Goal: Task Accomplishment & Management: Manage account settings

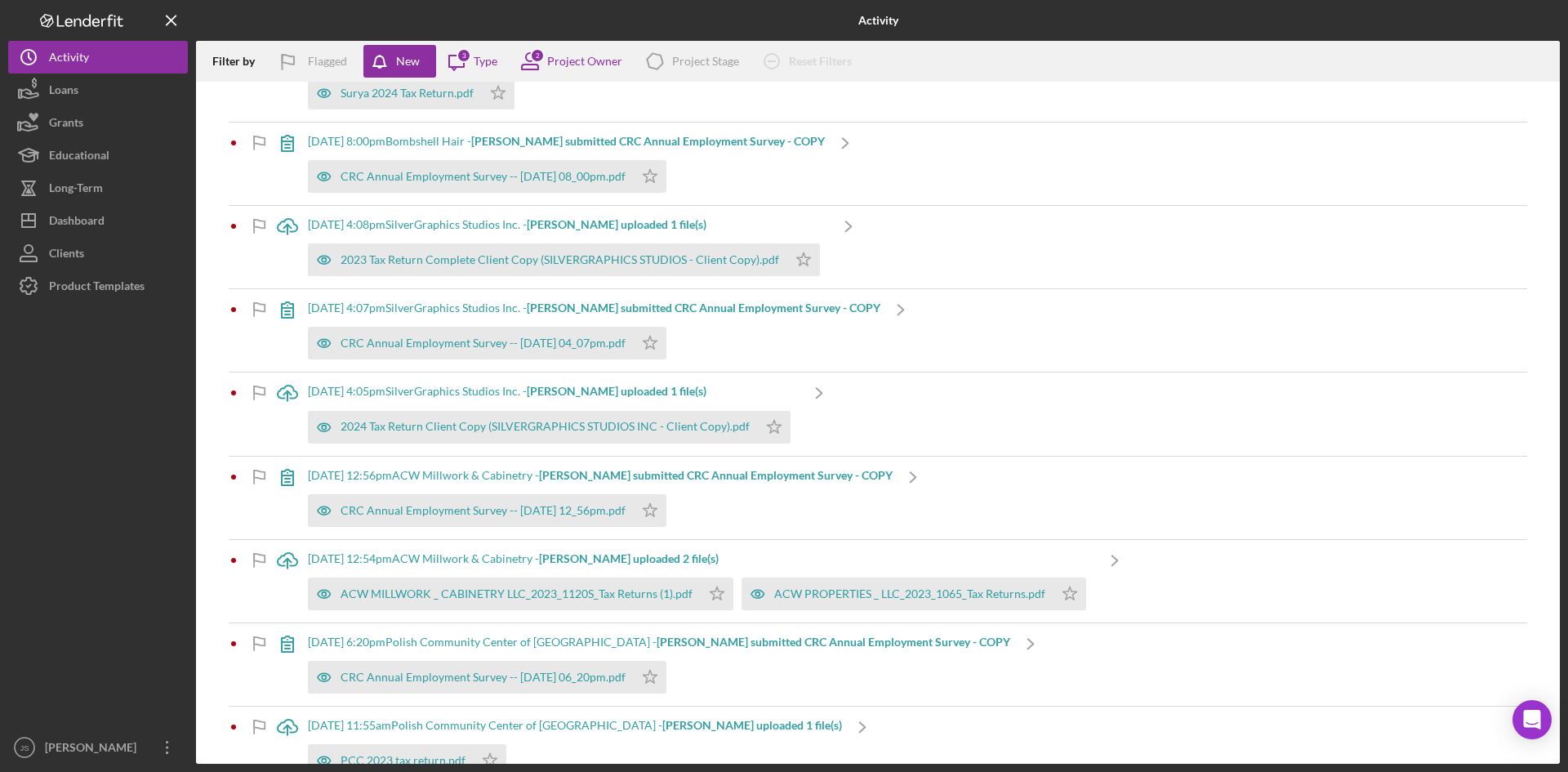
scroll to position [899, 0]
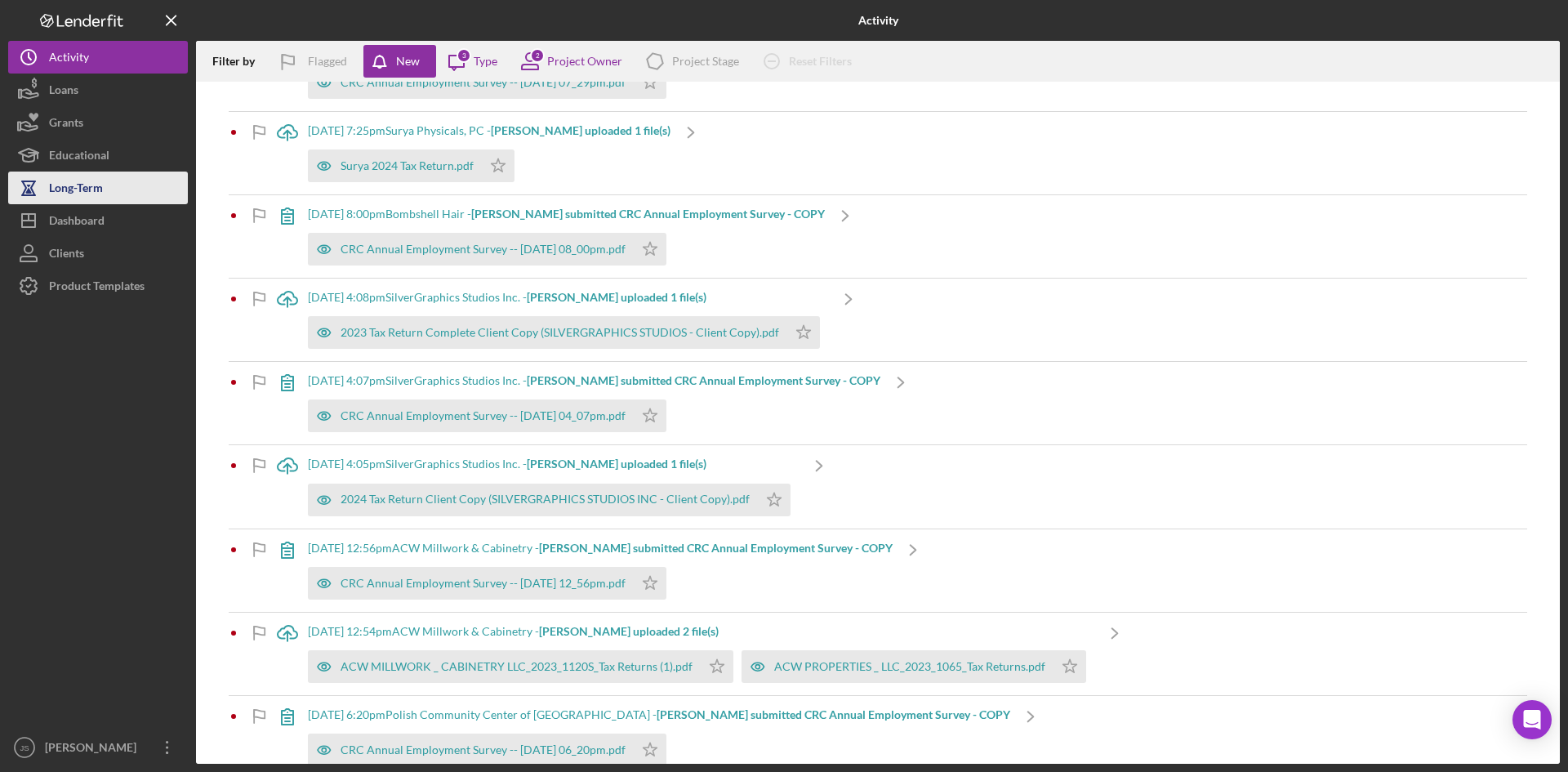
click at [74, 192] on div "Long-Term" at bounding box center [75, 190] width 54 height 36
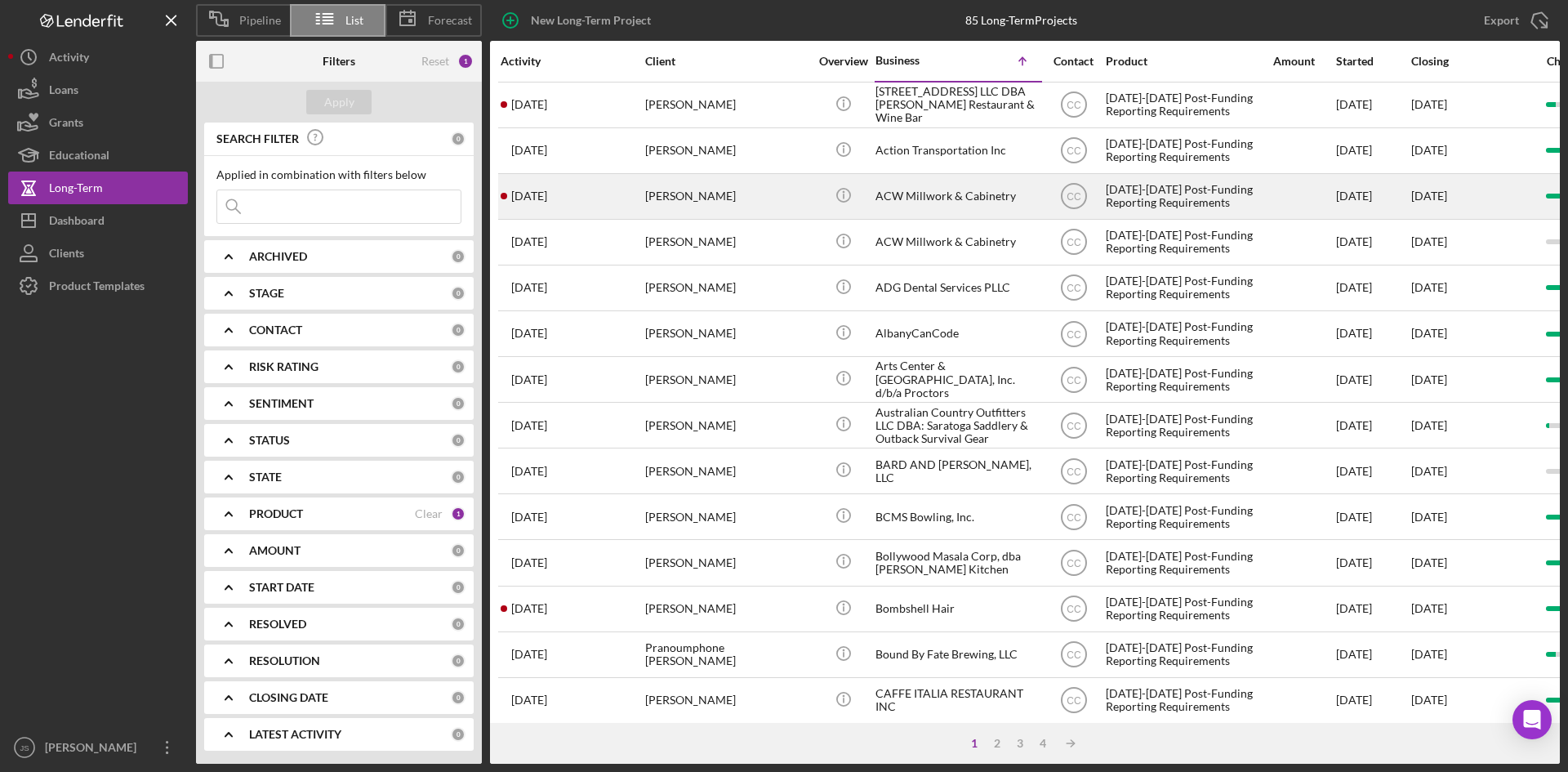
click at [921, 194] on div "ACW Millwork & Cabinetry" at bounding box center [957, 197] width 164 height 43
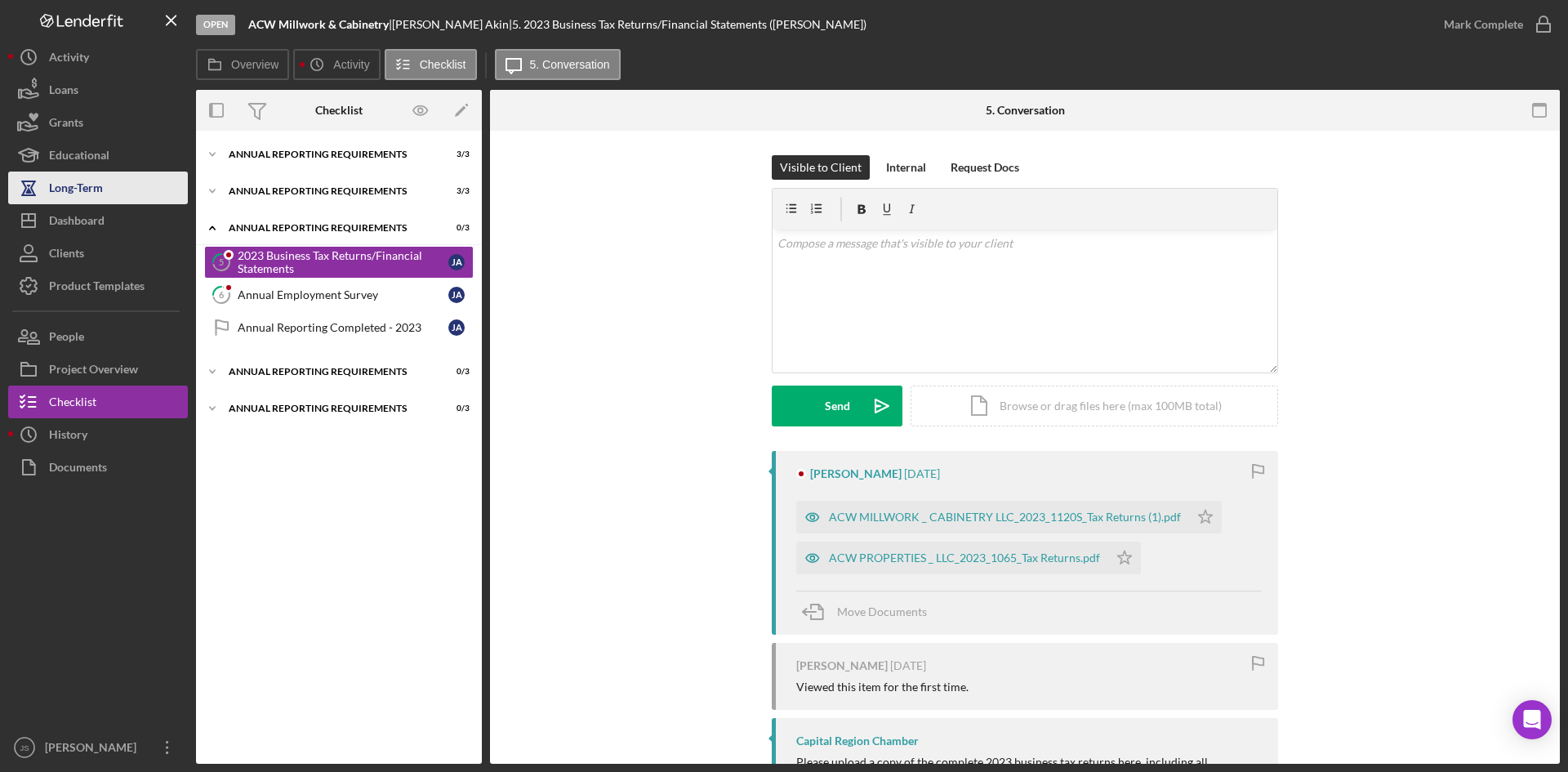
click at [68, 192] on div "Long-Term" at bounding box center [75, 190] width 54 height 36
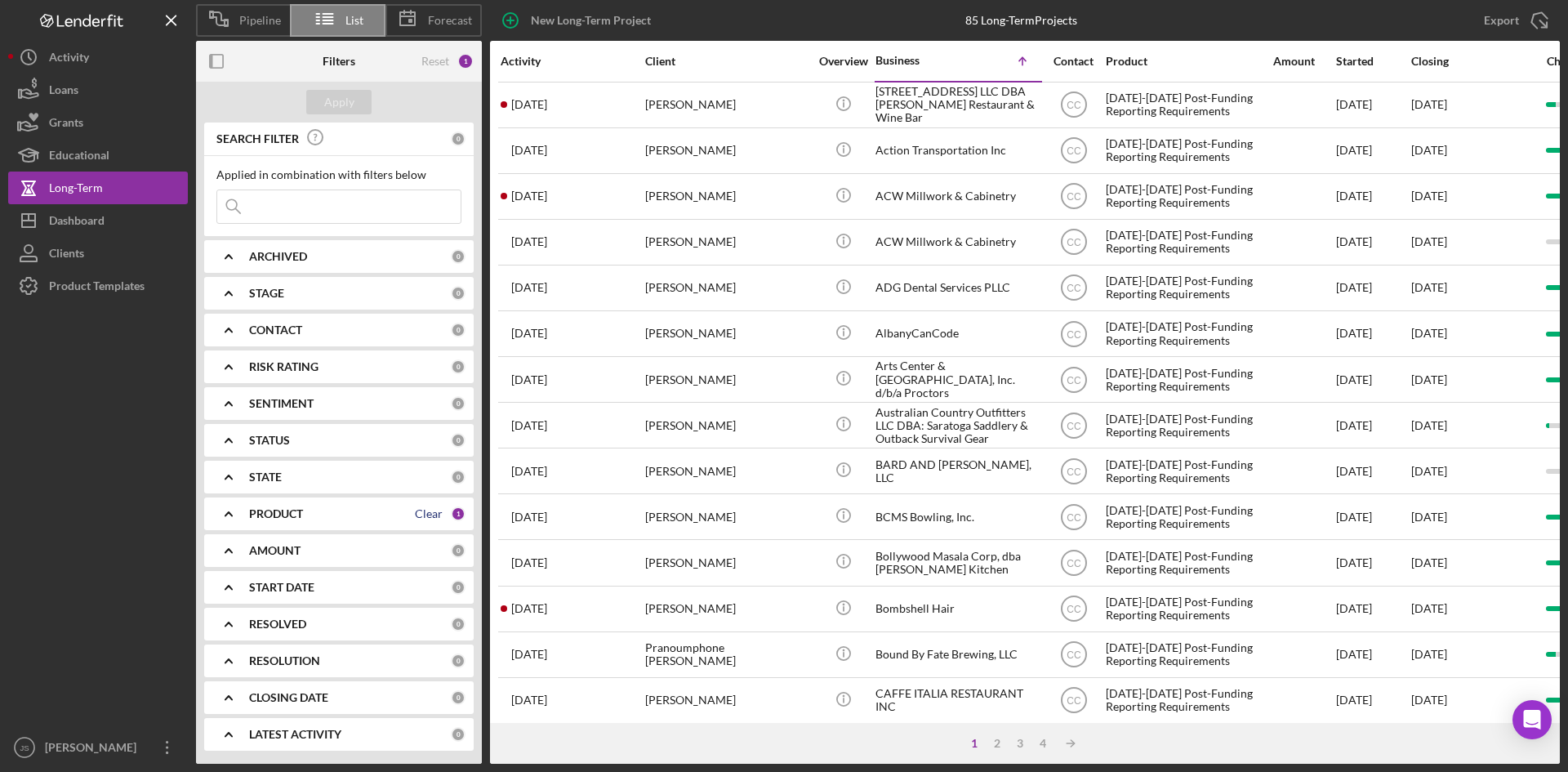
click at [422, 515] on div "Clear" at bounding box center [429, 514] width 28 height 13
click at [406, 518] on div "PRODUCT" at bounding box center [350, 514] width 202 height 13
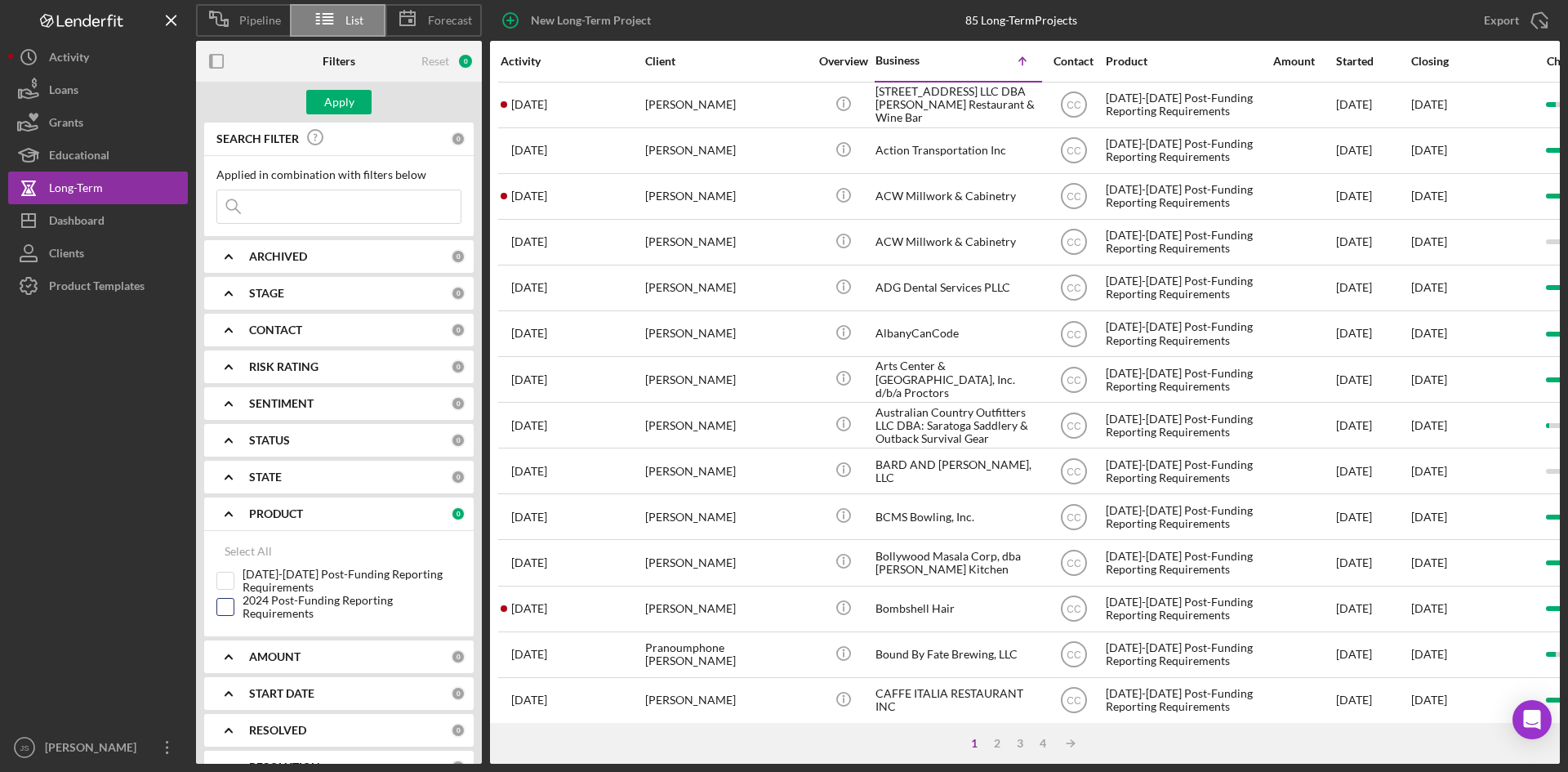
click at [230, 607] on input "2024 Post-Funding Reporting Requirements" at bounding box center [226, 608] width 17 height 17
checkbox input "true"
click at [354, 103] on button "Apply" at bounding box center [339, 102] width 65 height 25
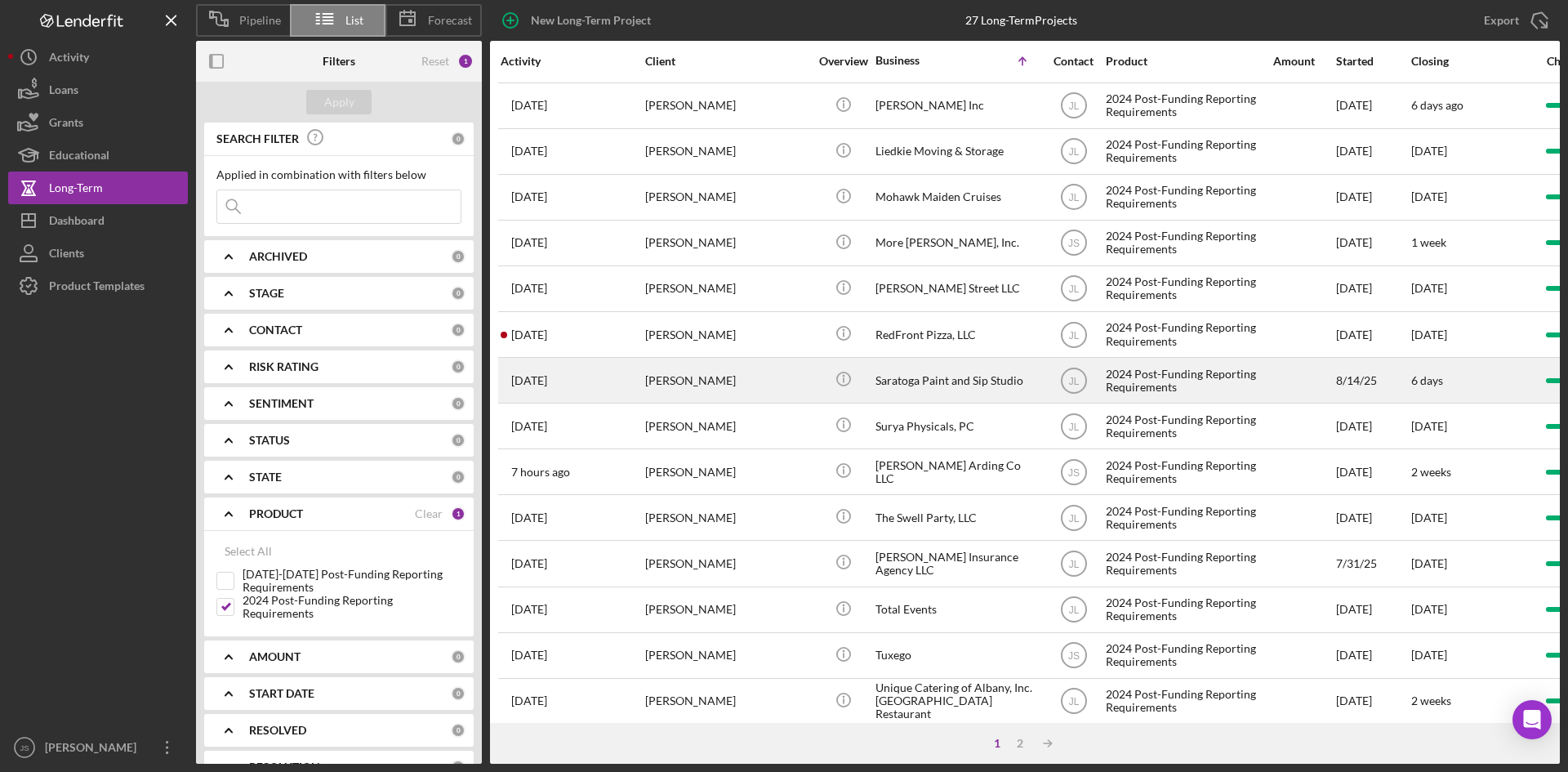
scroll to position [526, 0]
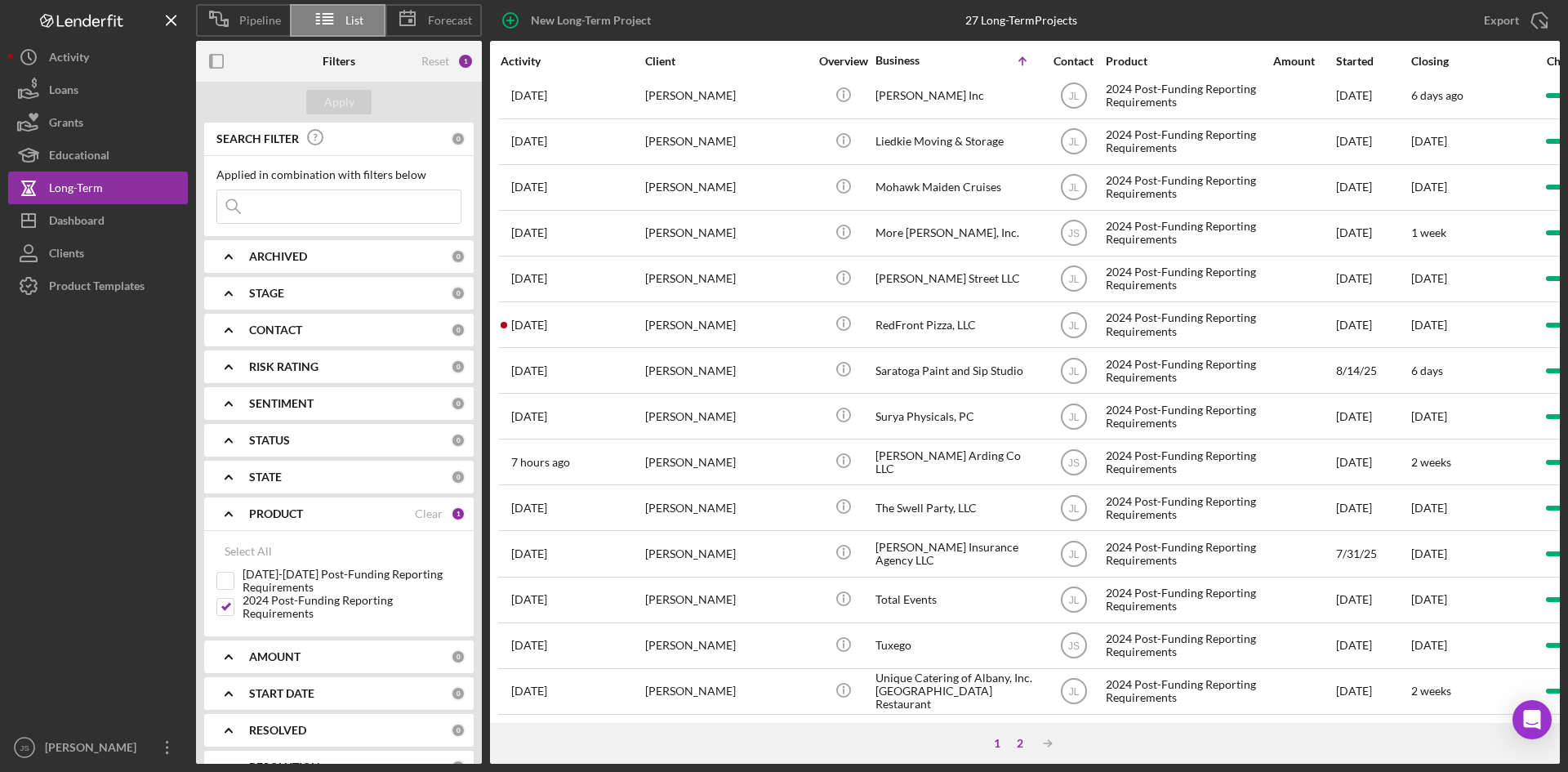
click at [1019, 744] on div "2" at bounding box center [1020, 744] width 23 height 13
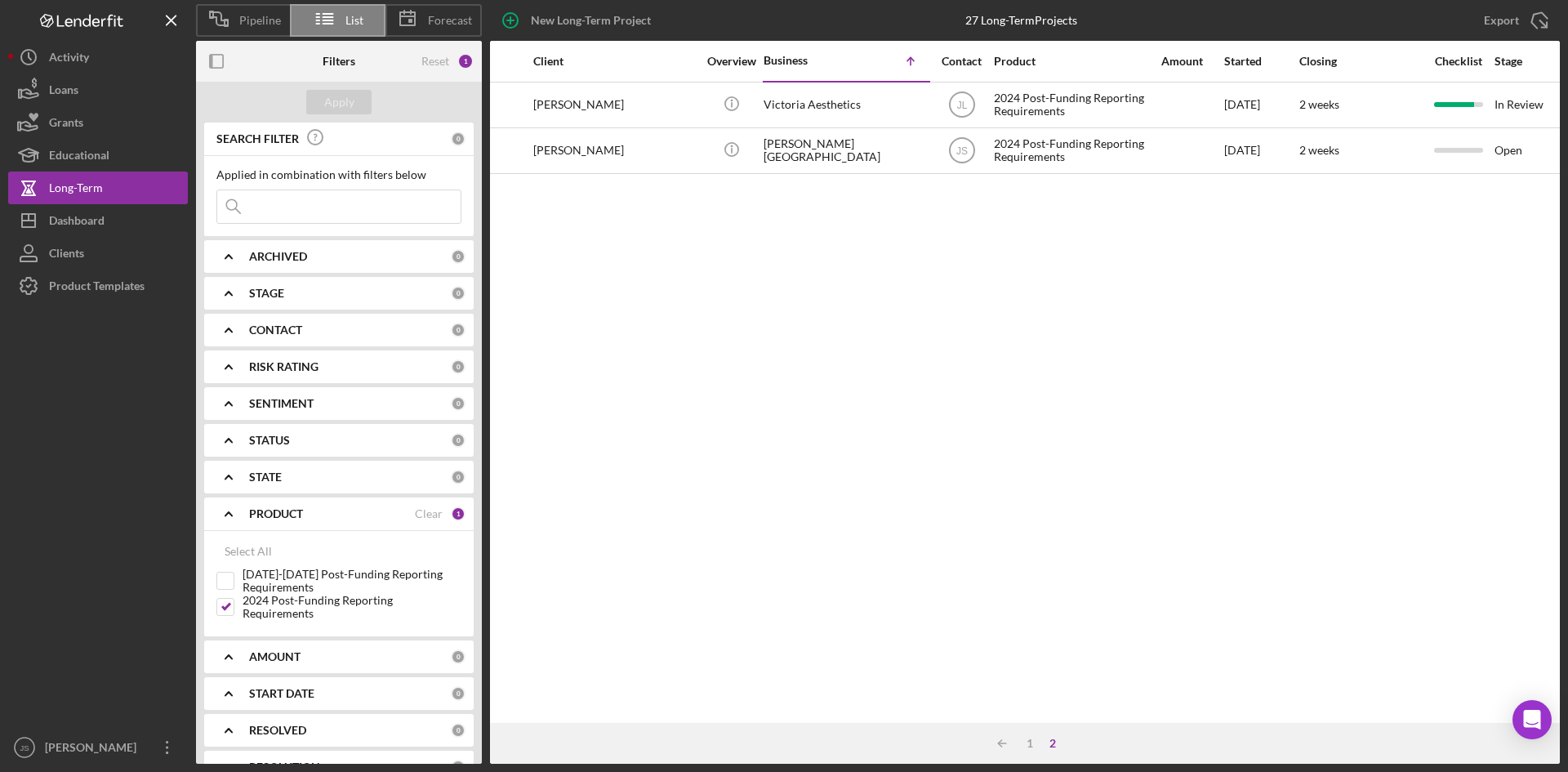
scroll to position [0, 0]
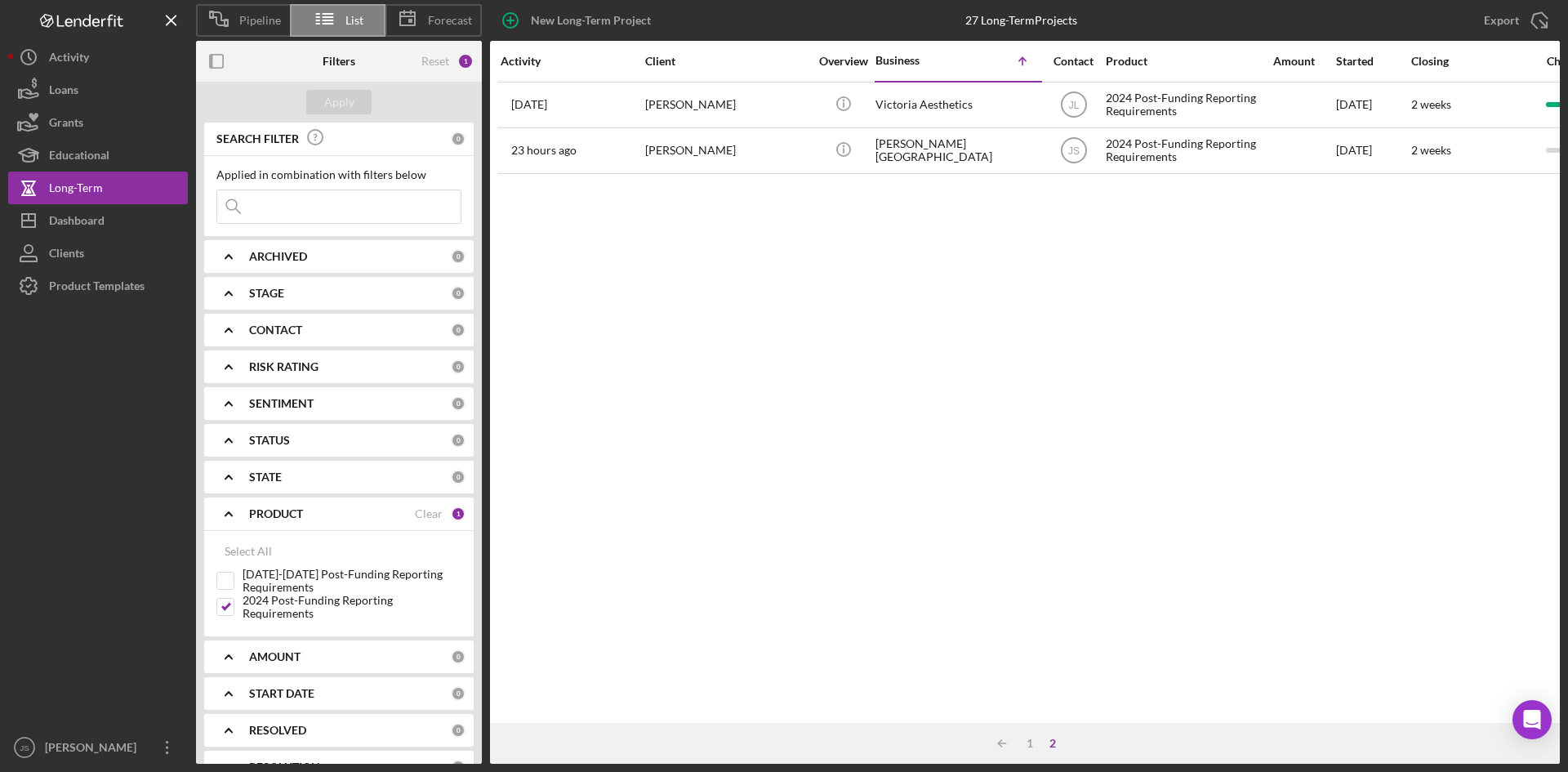
click at [553, 323] on div "Activity Client Overview Business Icon/Table Sort Arrow Contact Product Amount …" at bounding box center [1024, 382] width 1070 height 683
click at [1030, 741] on div "1" at bounding box center [1030, 744] width 23 height 13
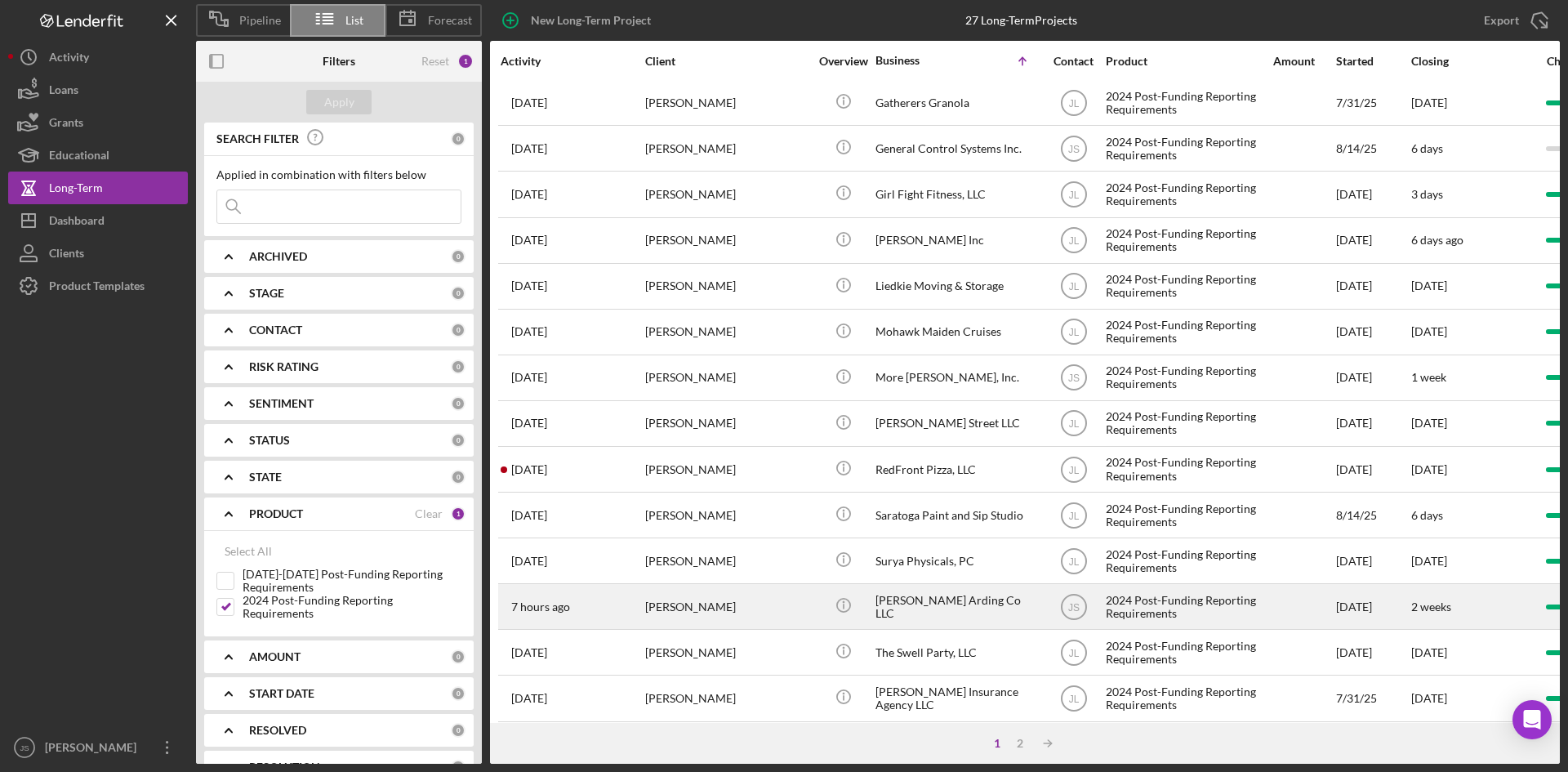
scroll to position [408, 0]
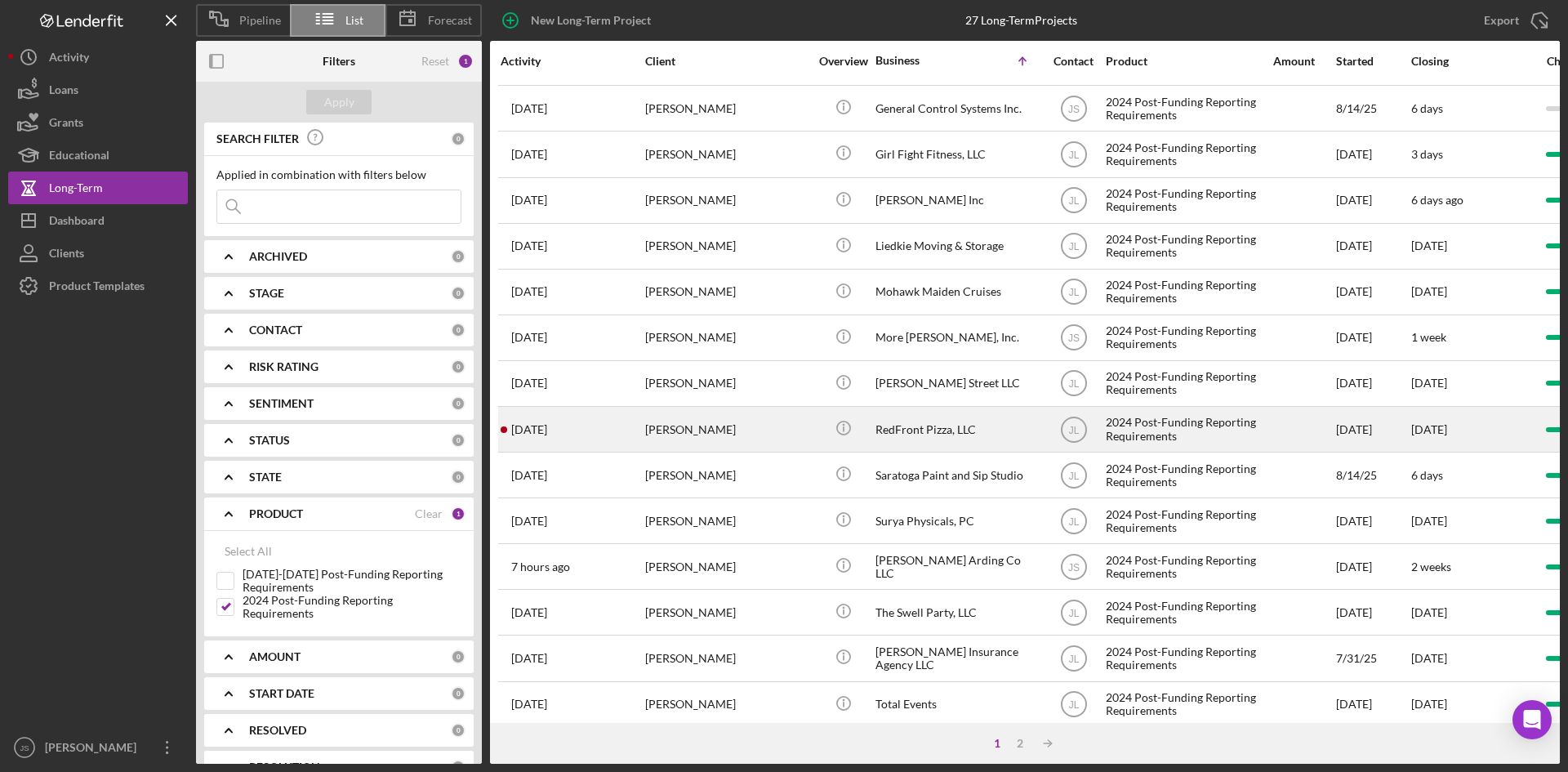
click at [924, 416] on div "RedFront Pizza, LLC" at bounding box center [957, 429] width 164 height 43
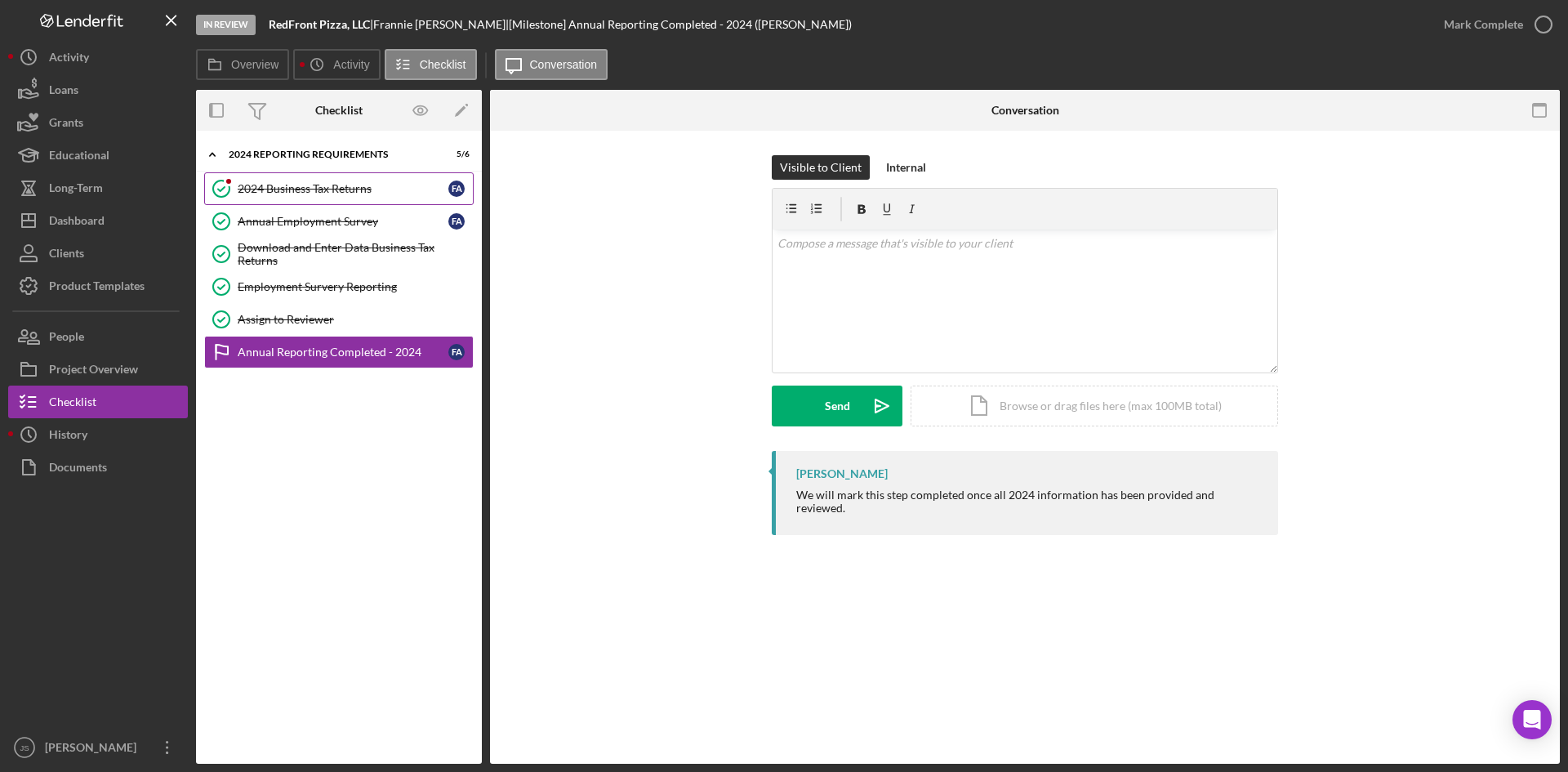
click at [276, 183] on div "2024 Business Tax Returns" at bounding box center [343, 189] width 211 height 13
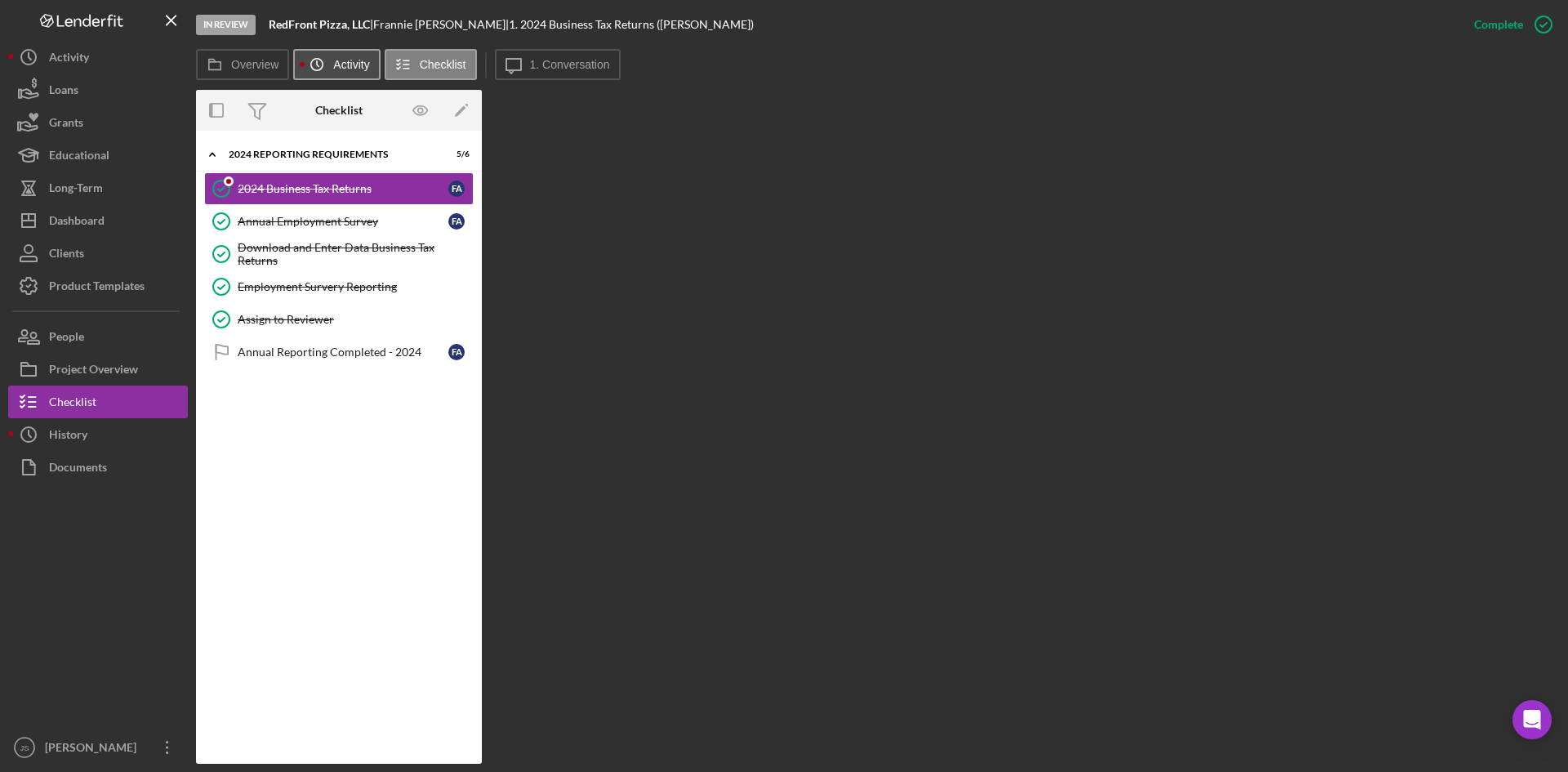
click at [342, 66] on label "Activity" at bounding box center [351, 64] width 36 height 13
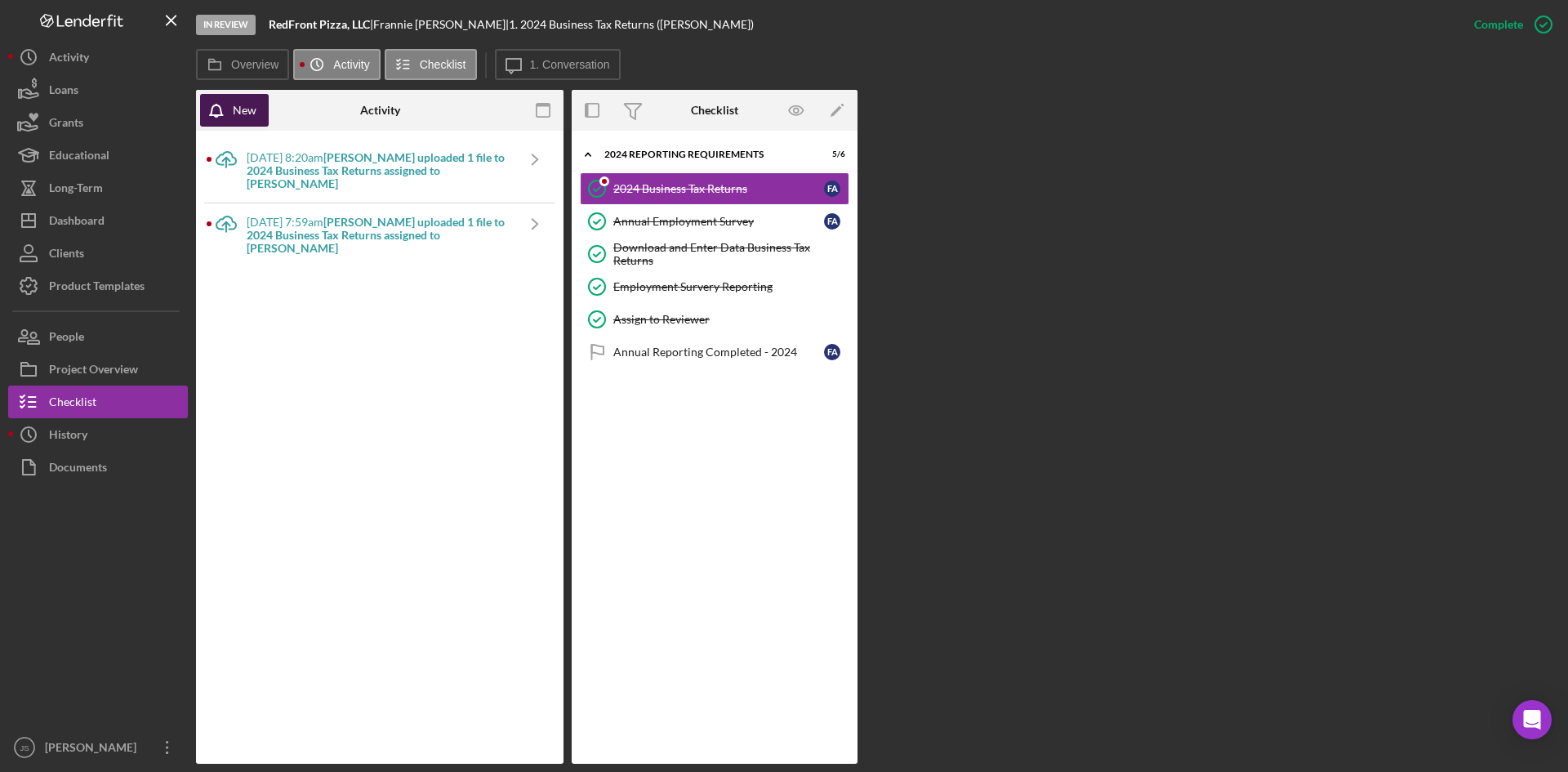
click at [254, 112] on div "New" at bounding box center [245, 111] width 24 height 33
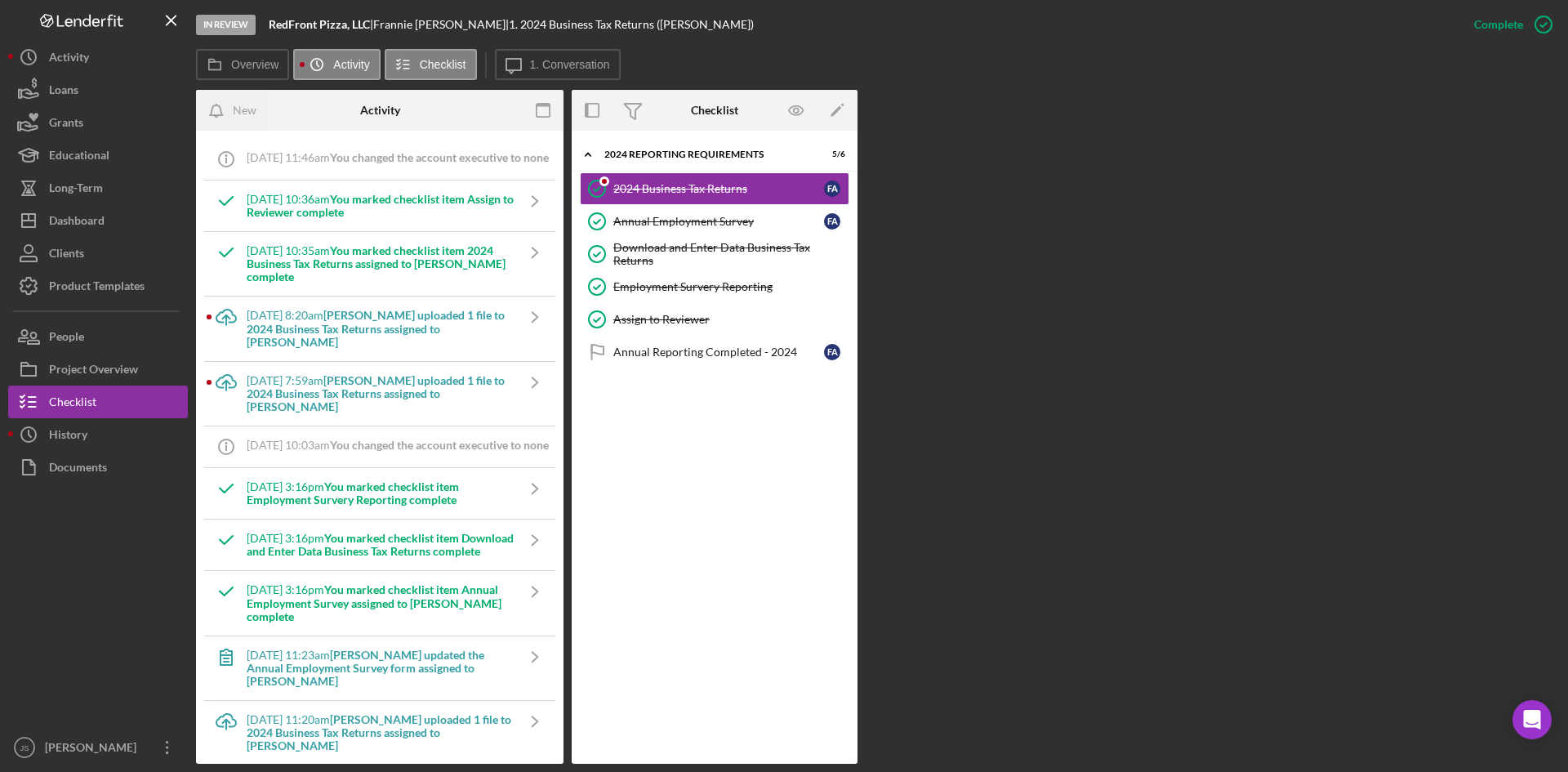
click at [397, 335] on b "[PERSON_NAME] uploaded 1 file to 2024 Business Tax Returns assigned to [PERSON_…" at bounding box center [376, 328] width 258 height 40
click at [402, 336] on b "[PERSON_NAME] uploaded 1 file to 2024 Business Tax Returns assigned to [PERSON_…" at bounding box center [376, 328] width 258 height 40
click at [516, 328] on icon "Icon/Navigate" at bounding box center [535, 317] width 40 height 41
click at [221, 326] on icon "Icon/Upload" at bounding box center [226, 317] width 40 height 41
click at [228, 384] on icon "Icon/Upload" at bounding box center [226, 382] width 40 height 41
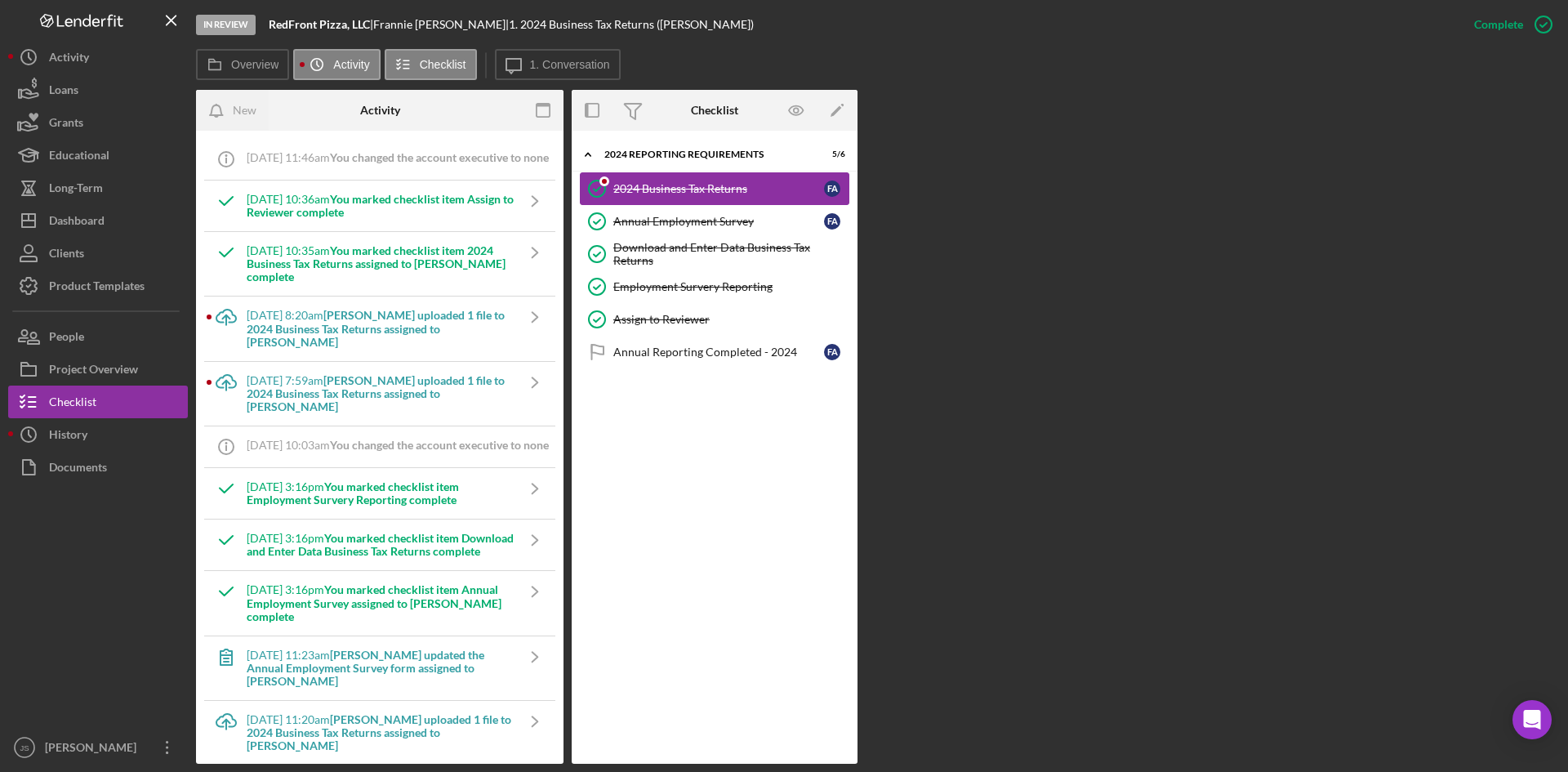
click at [694, 185] on div "2024 Business Tax Returns" at bounding box center [719, 189] width 211 height 13
click at [693, 190] on div "2024 Business Tax Returns" at bounding box center [719, 189] width 211 height 13
click at [276, 67] on label "Overview" at bounding box center [254, 64] width 47 height 13
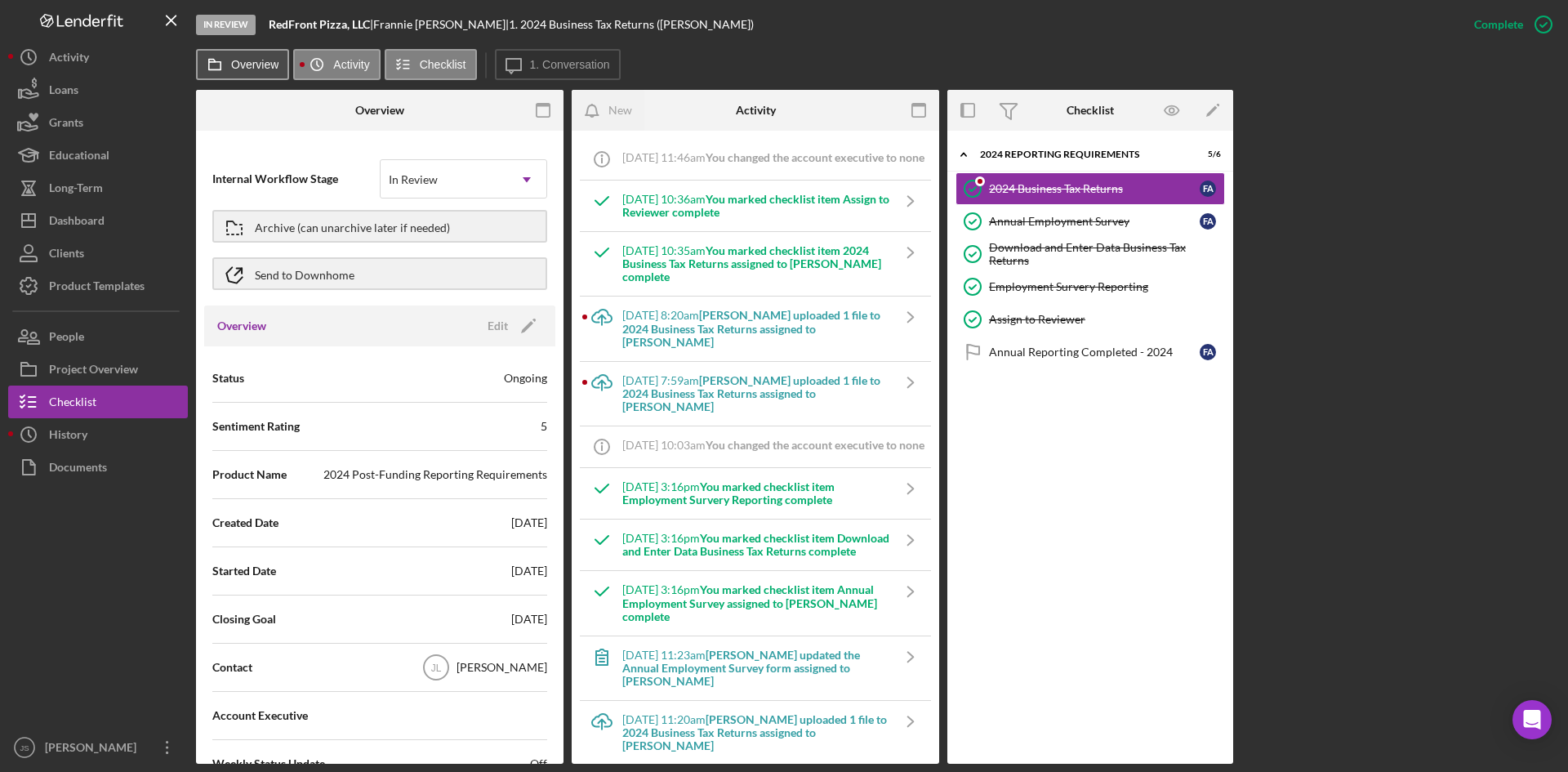
click at [256, 71] on button "Overview" at bounding box center [242, 64] width 93 height 31
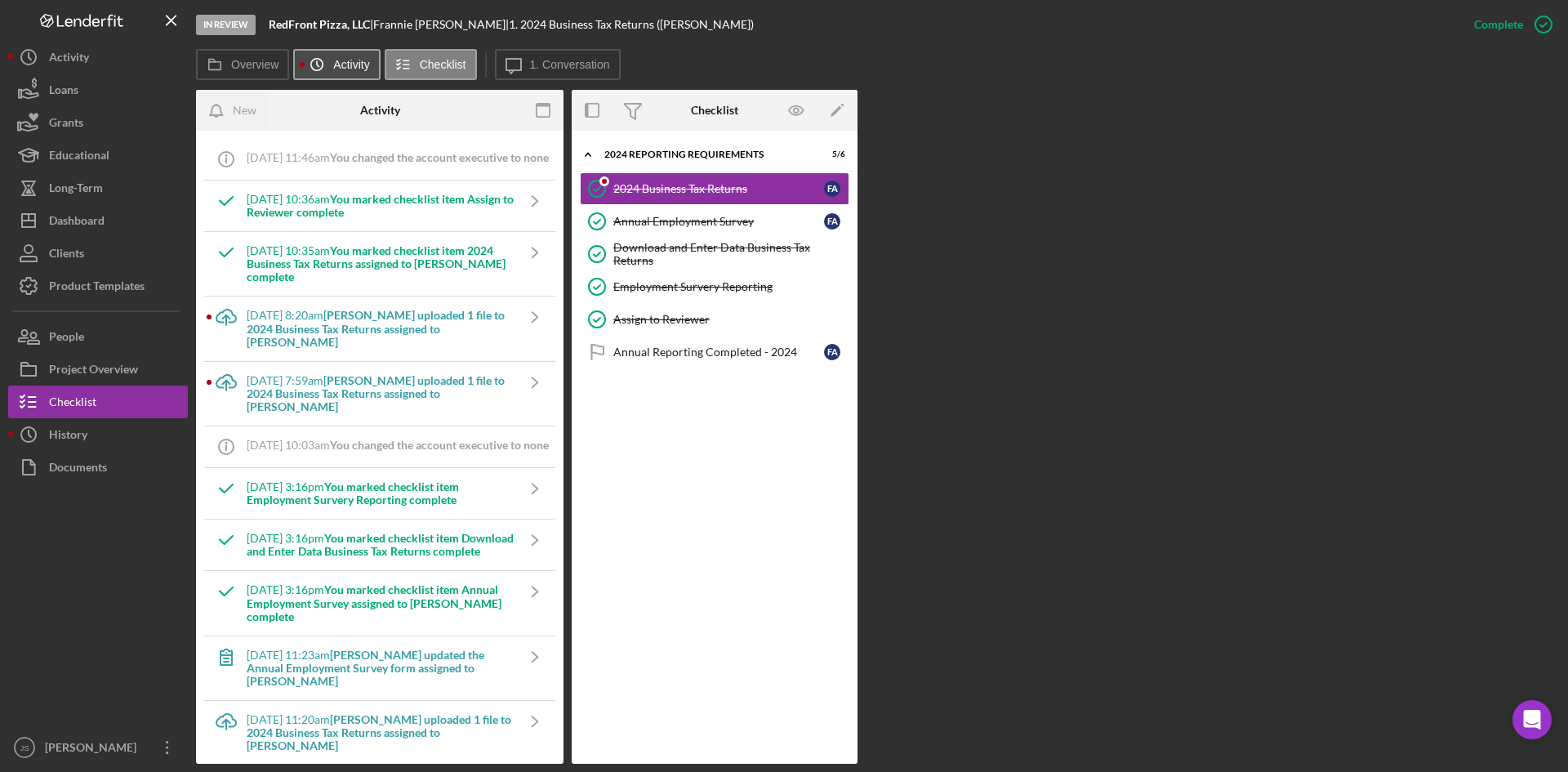
click at [363, 67] on label "Activity" at bounding box center [351, 64] width 36 height 13
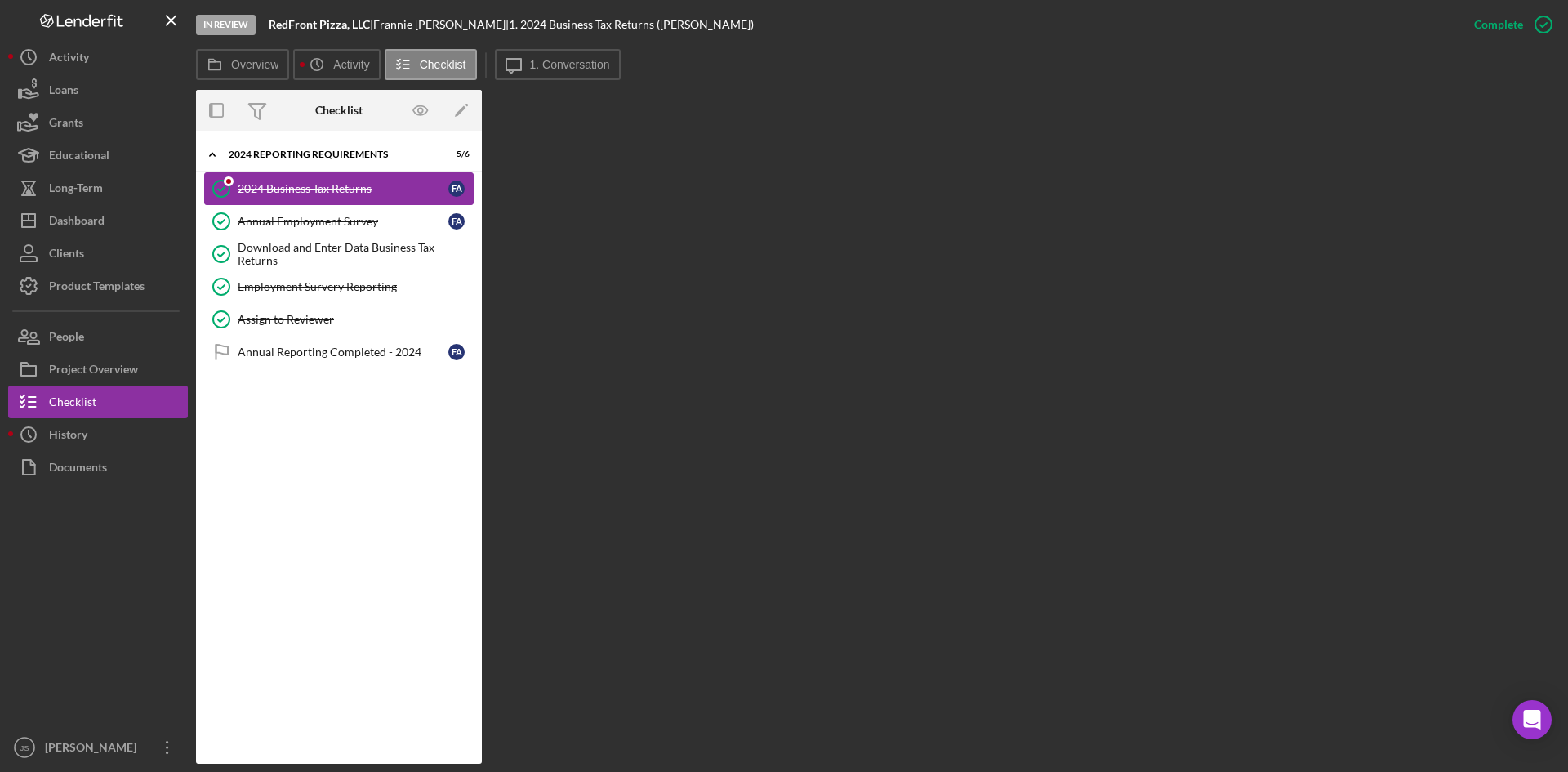
click at [365, 184] on div "2024 Business Tax Returns" at bounding box center [343, 189] width 211 height 13
click at [350, 193] on div "2024 Business Tax Returns" at bounding box center [343, 189] width 211 height 13
click at [349, 74] on button "Icon/History Activity" at bounding box center [336, 64] width 87 height 31
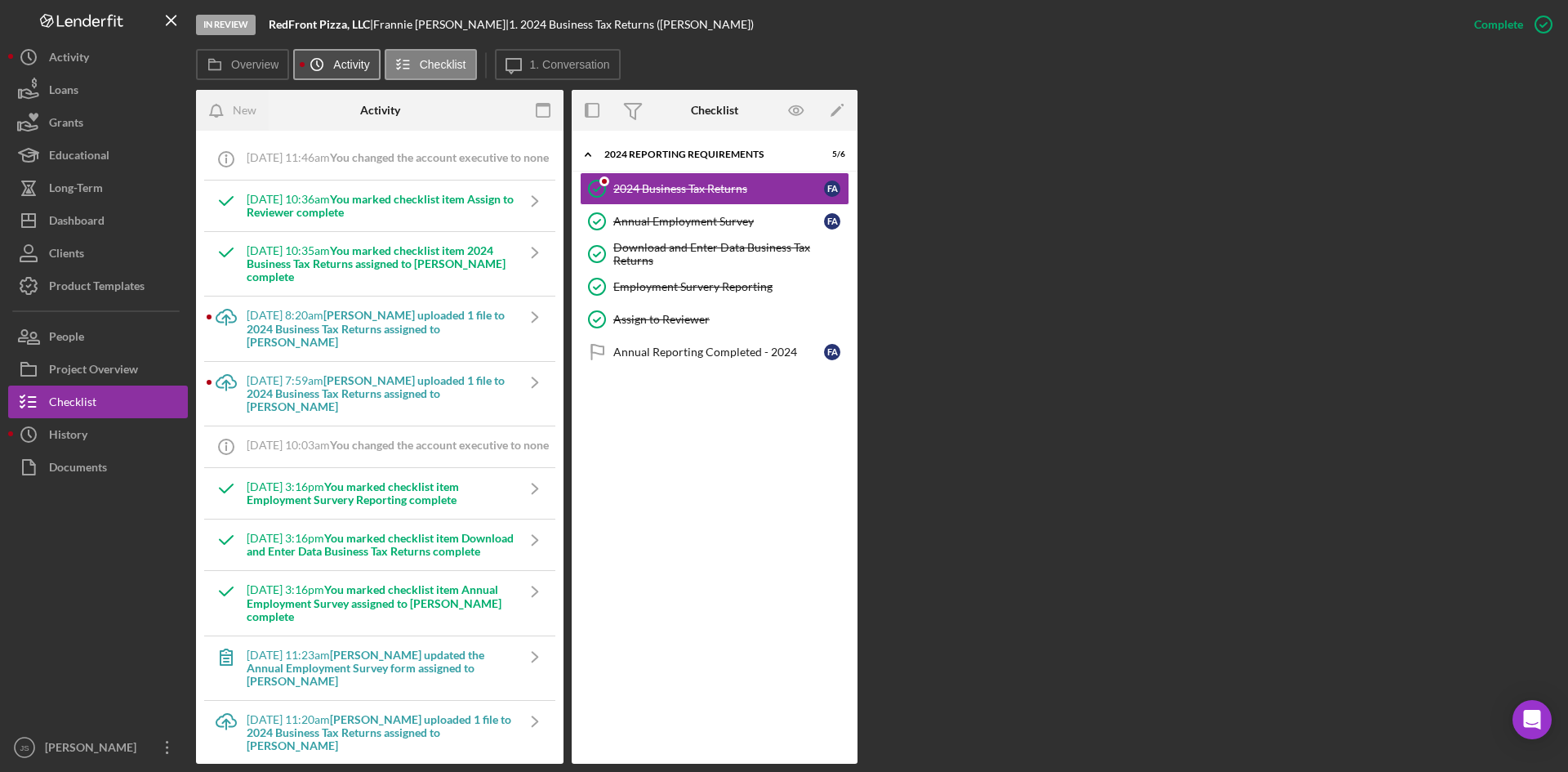
click at [349, 74] on button "Icon/History Activity" at bounding box center [336, 64] width 87 height 31
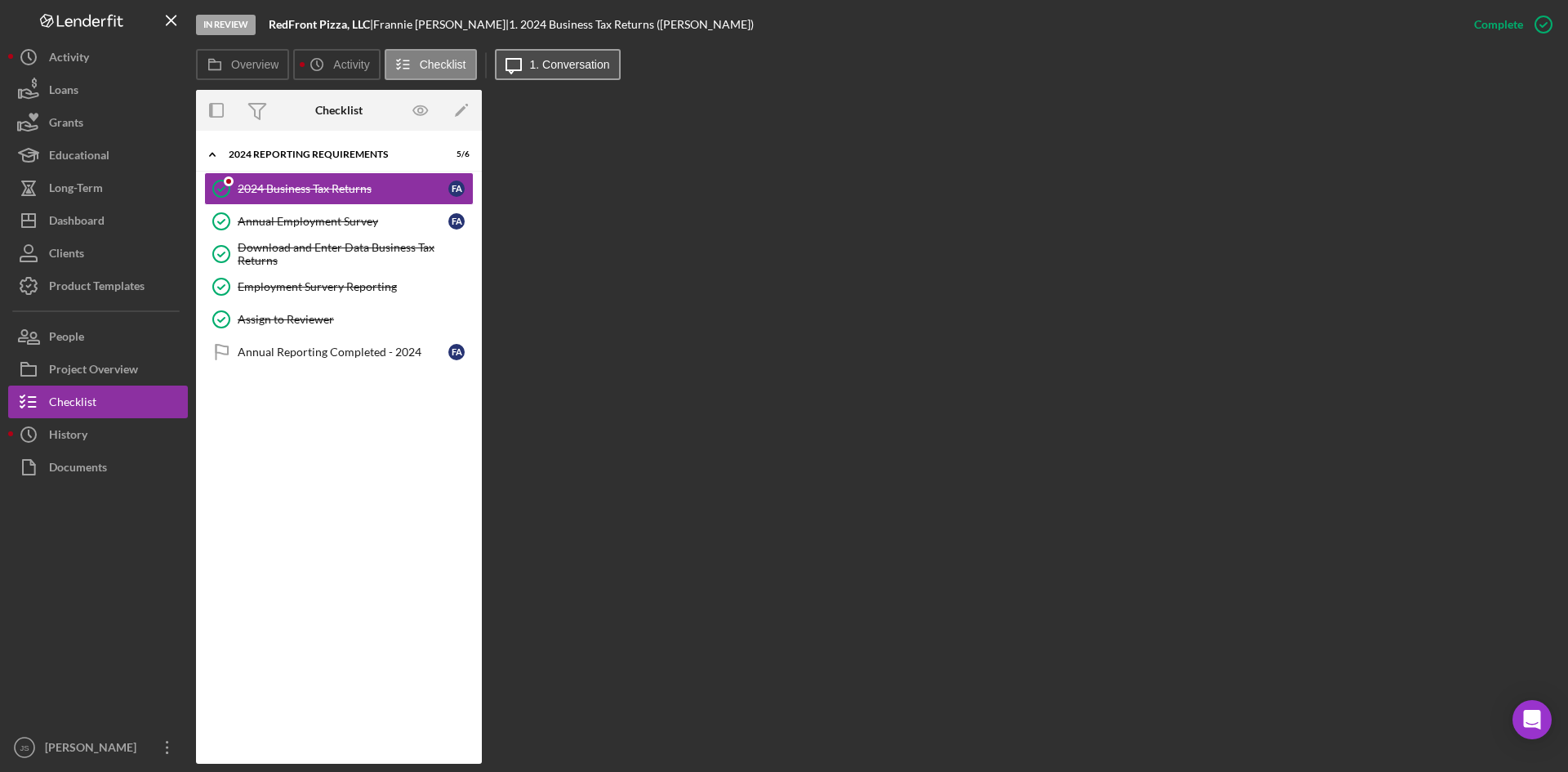
click at [532, 64] on label "1. Conversation" at bounding box center [570, 64] width 80 height 13
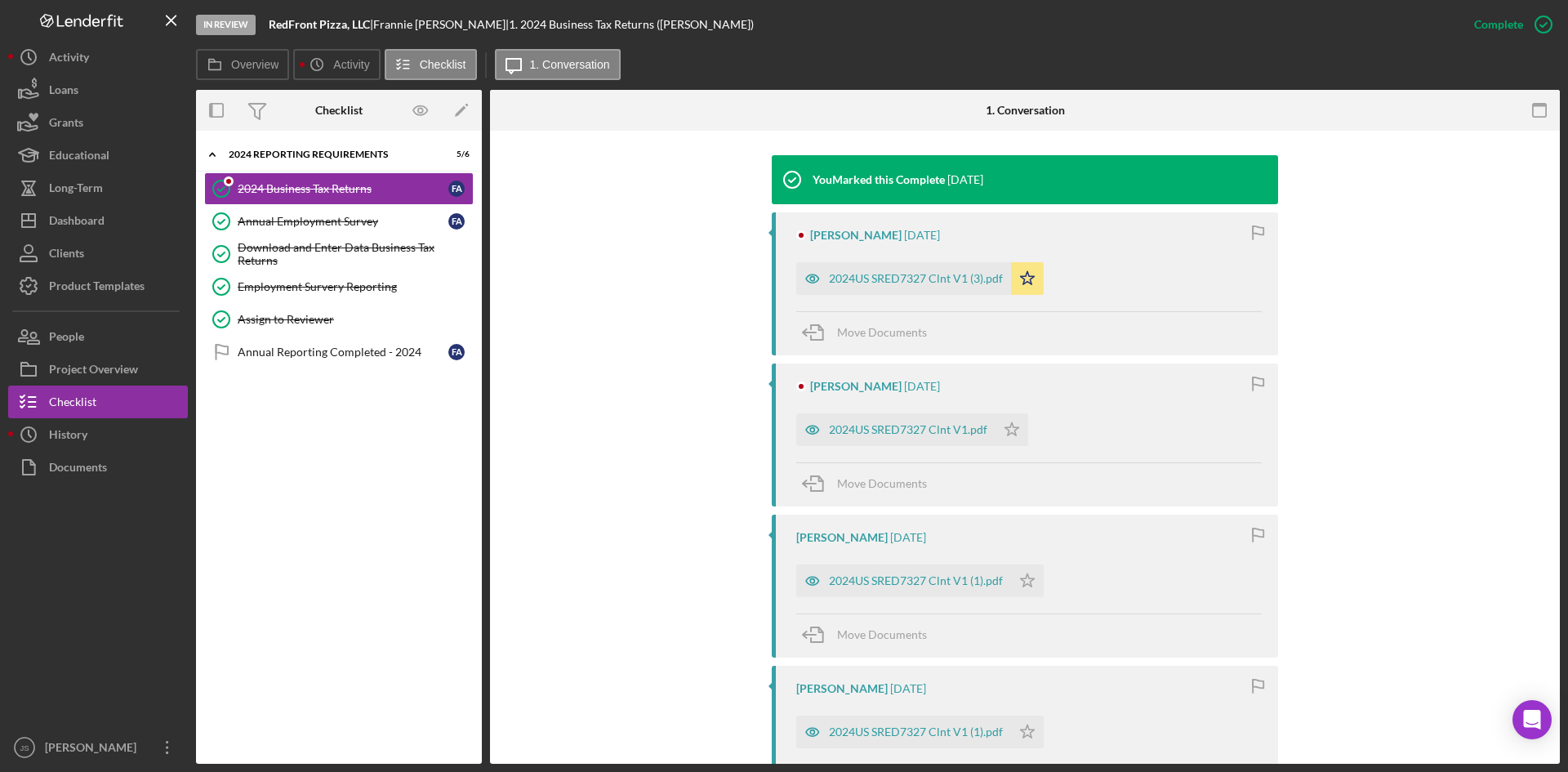
scroll to position [736, 0]
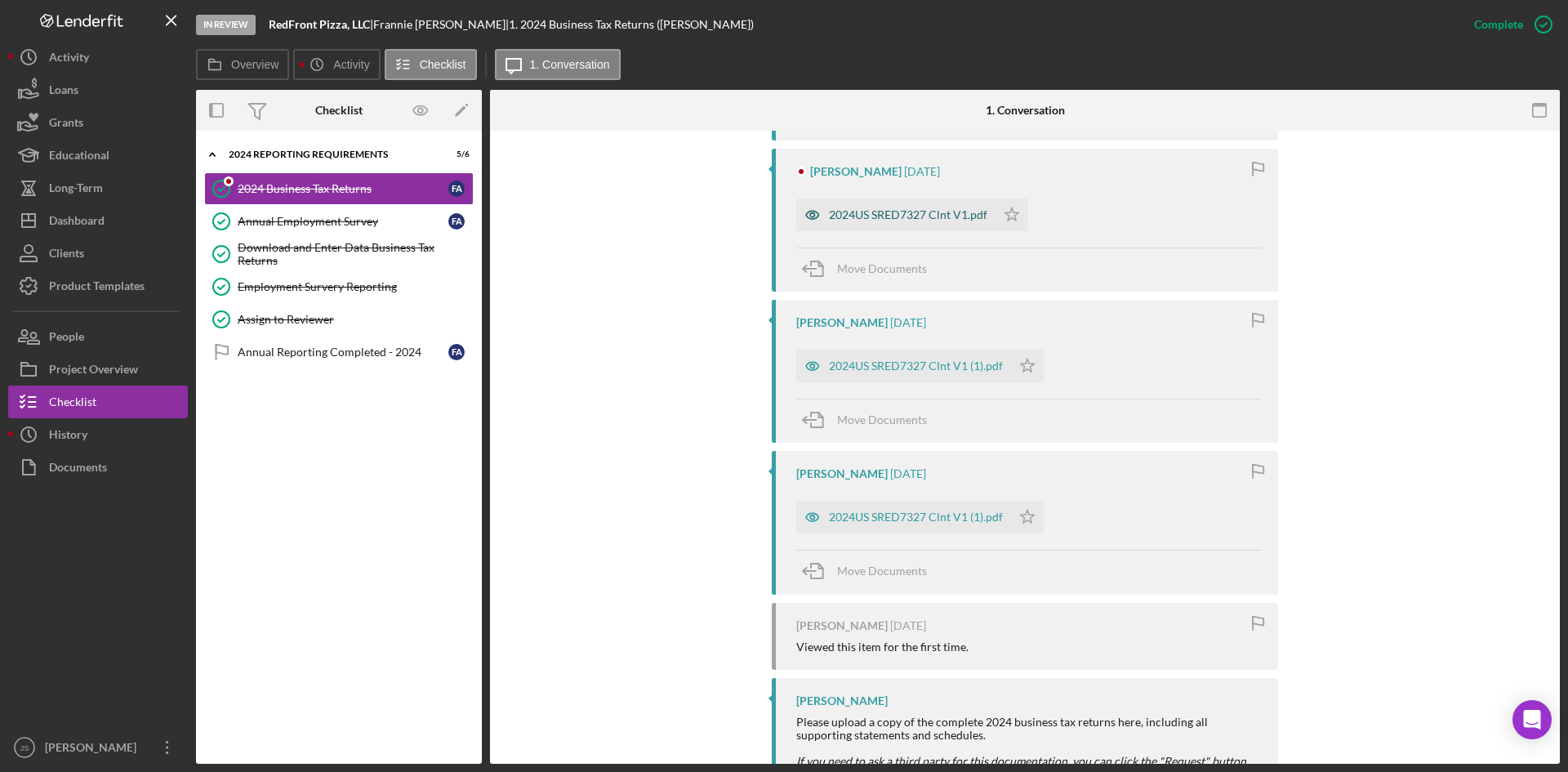
click at [872, 210] on div "2024US SRED7327 Clnt V1.pdf" at bounding box center [909, 215] width 159 height 13
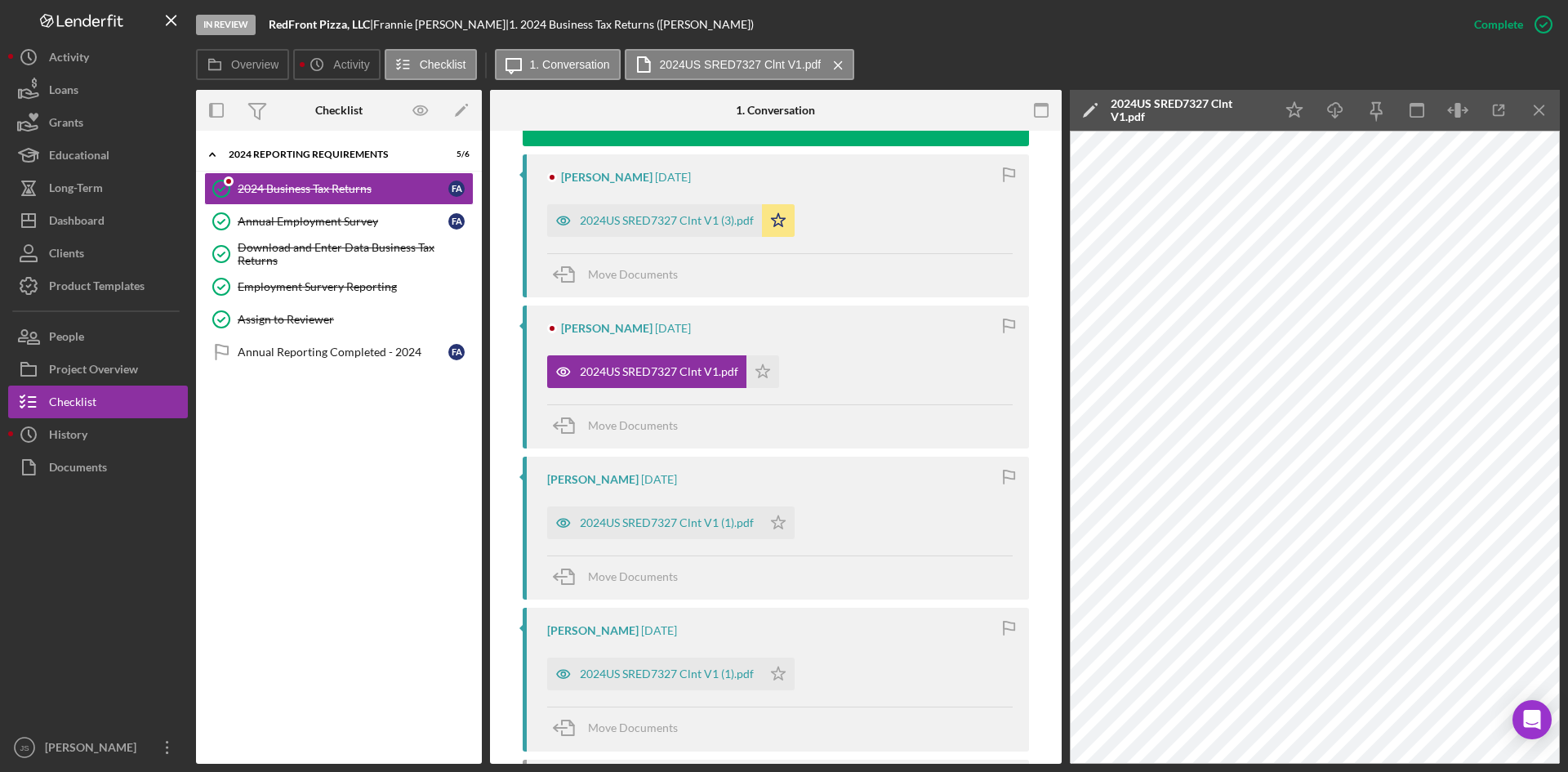
scroll to position [572, 0]
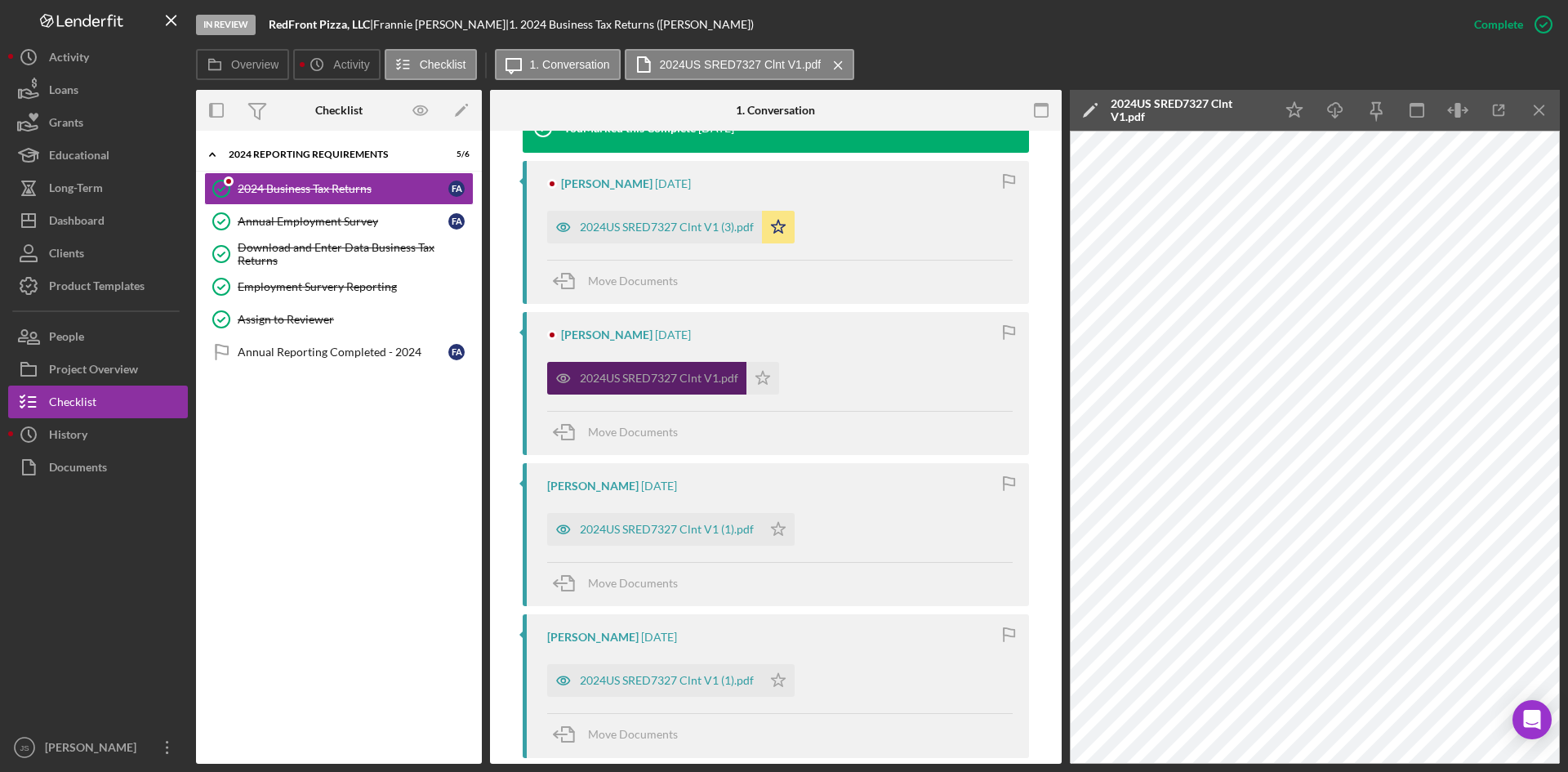
click at [681, 376] on div "2024US SRED7327 Clnt V1.pdf" at bounding box center [659, 379] width 159 height 13
click at [705, 384] on div "2024US SRED7327 Clnt V1.pdf" at bounding box center [659, 379] width 159 height 13
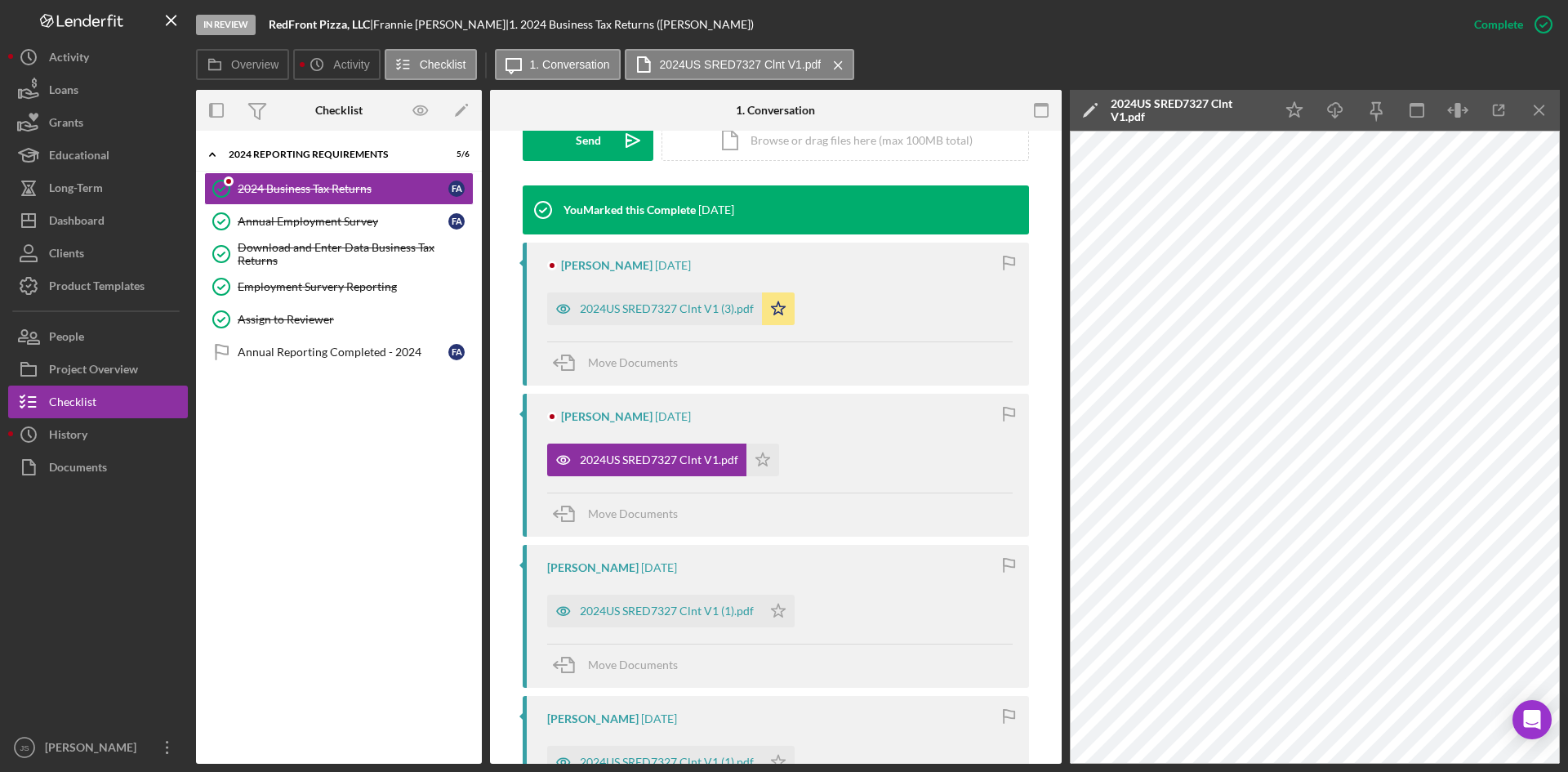
scroll to position [408, 0]
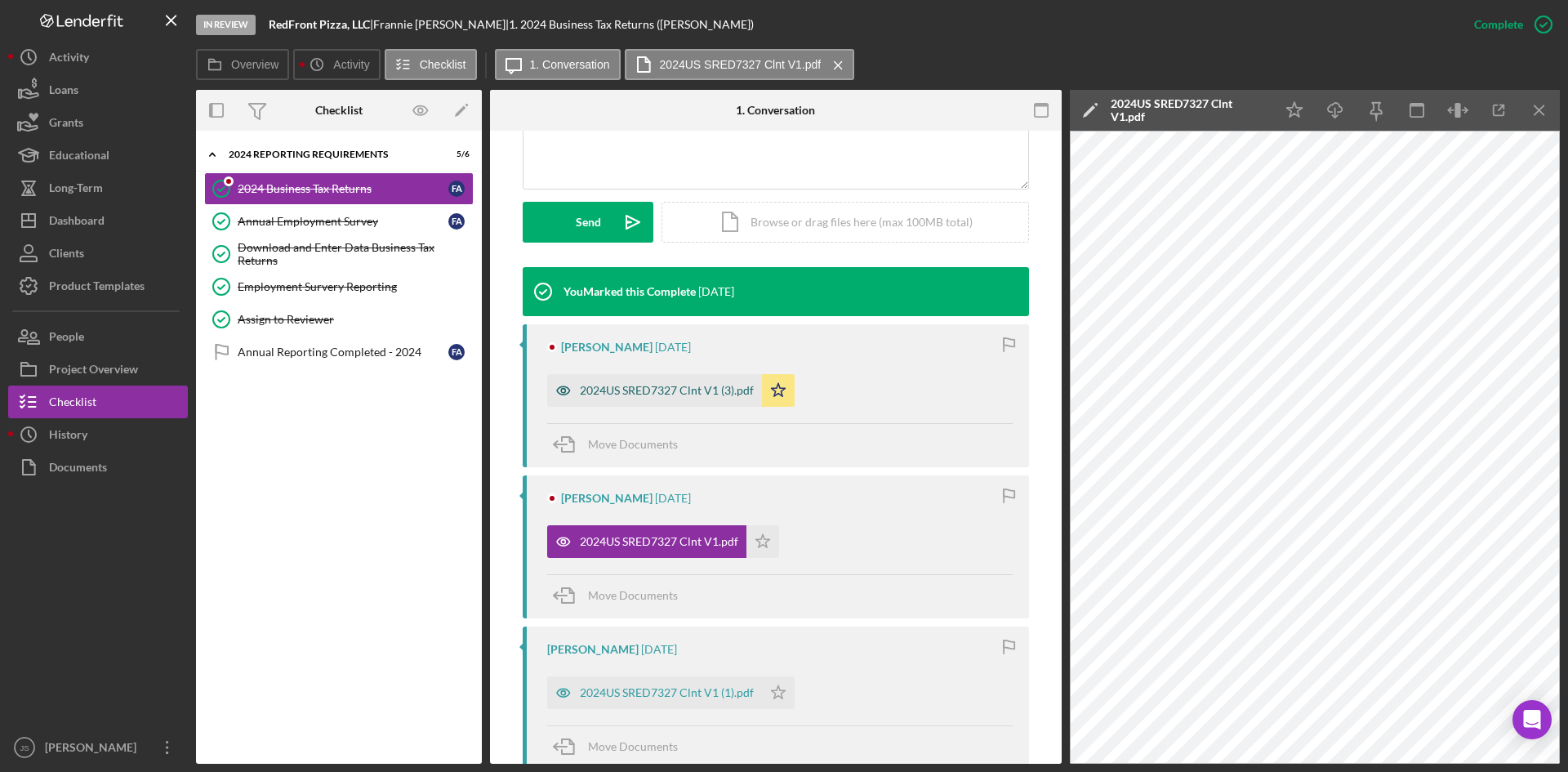
click at [668, 388] on div "2024US SRED7327 Clnt V1 (3).pdf" at bounding box center [667, 391] width 174 height 13
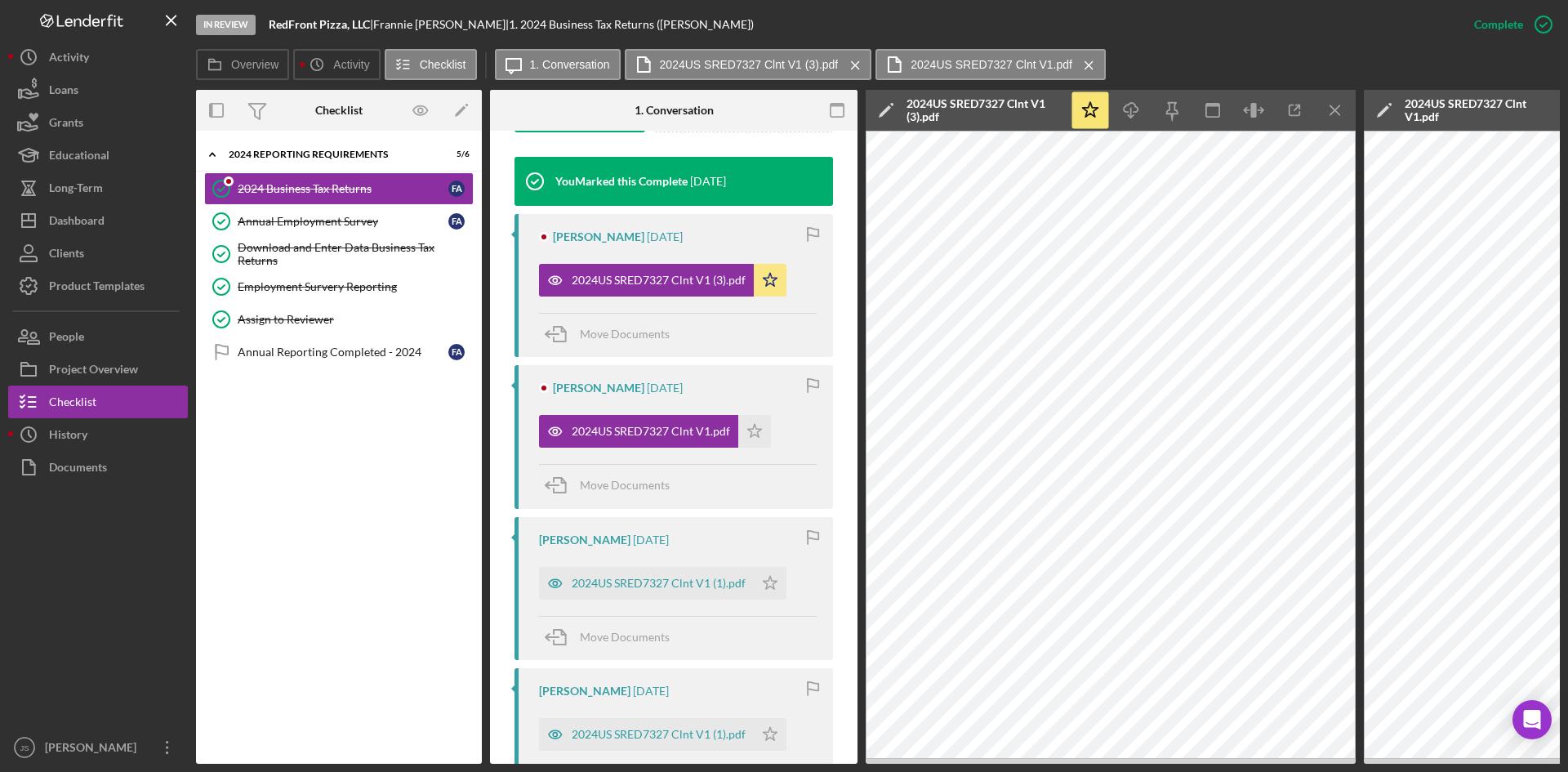
scroll to position [508, 0]
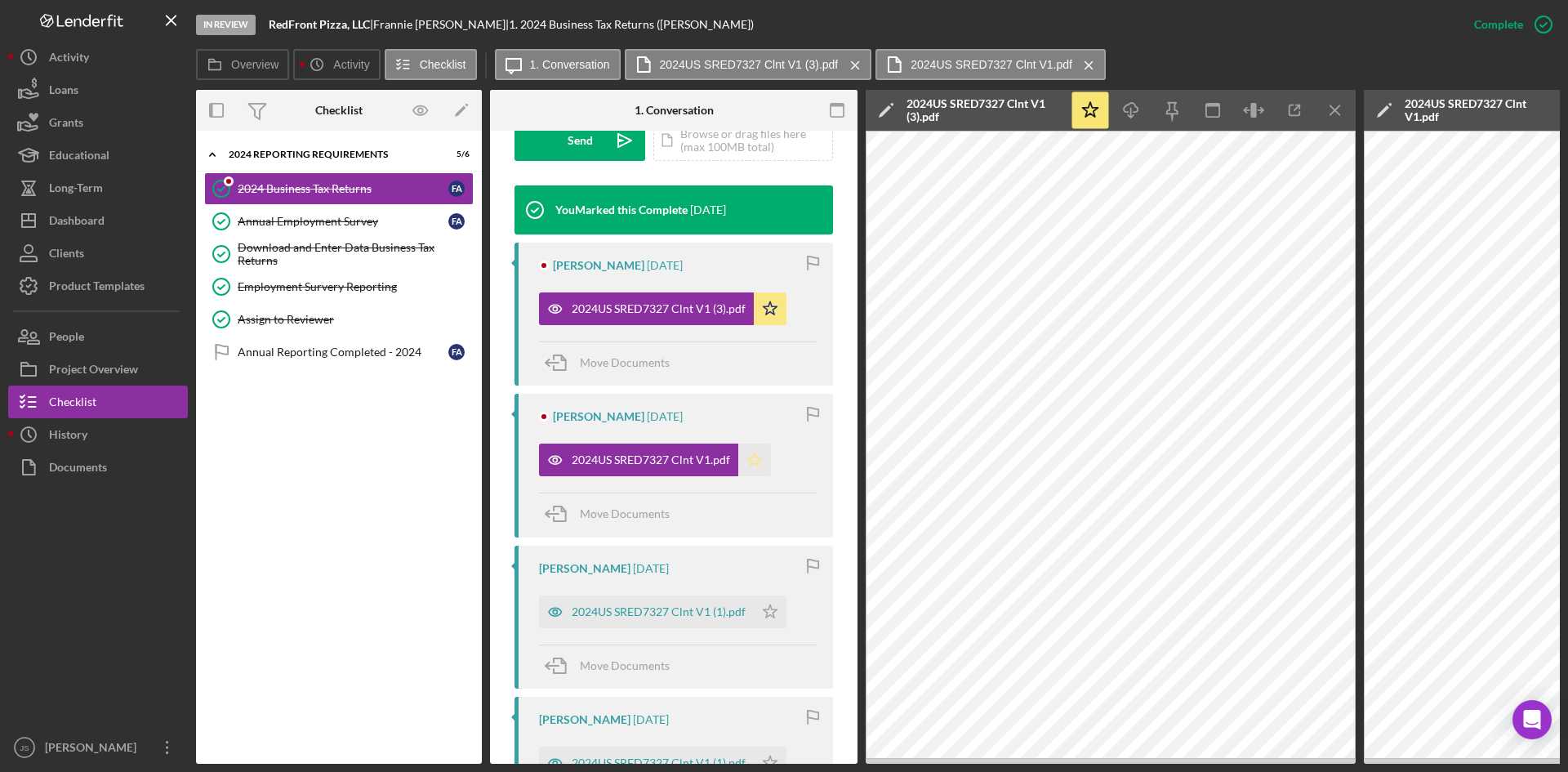
click at [752, 462] on polygon "button" at bounding box center [755, 460] width 14 height 13
click at [764, 315] on polygon "button" at bounding box center [771, 308] width 14 height 13
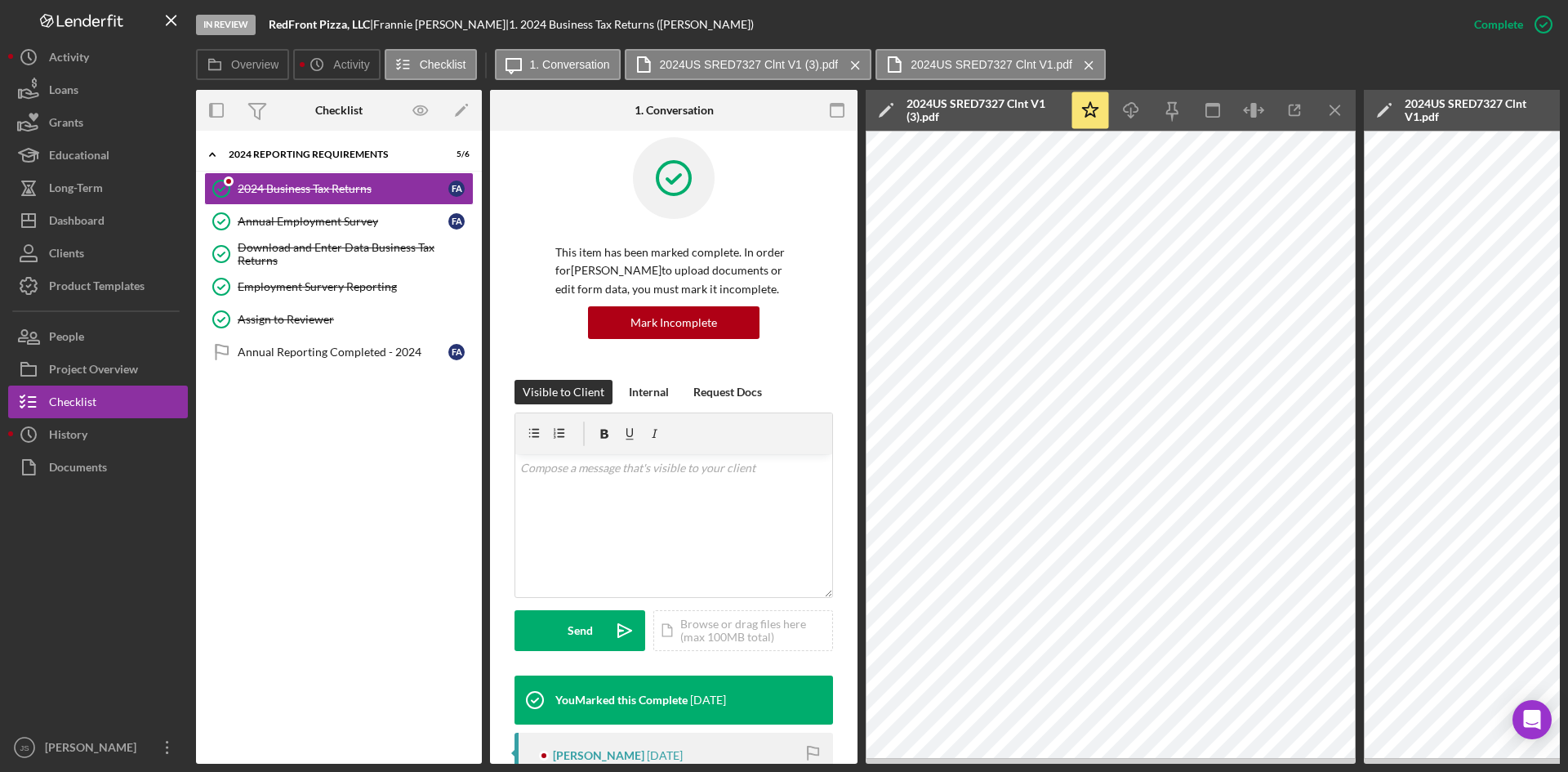
scroll to position [0, 0]
